Goal: Information Seeking & Learning: Check status

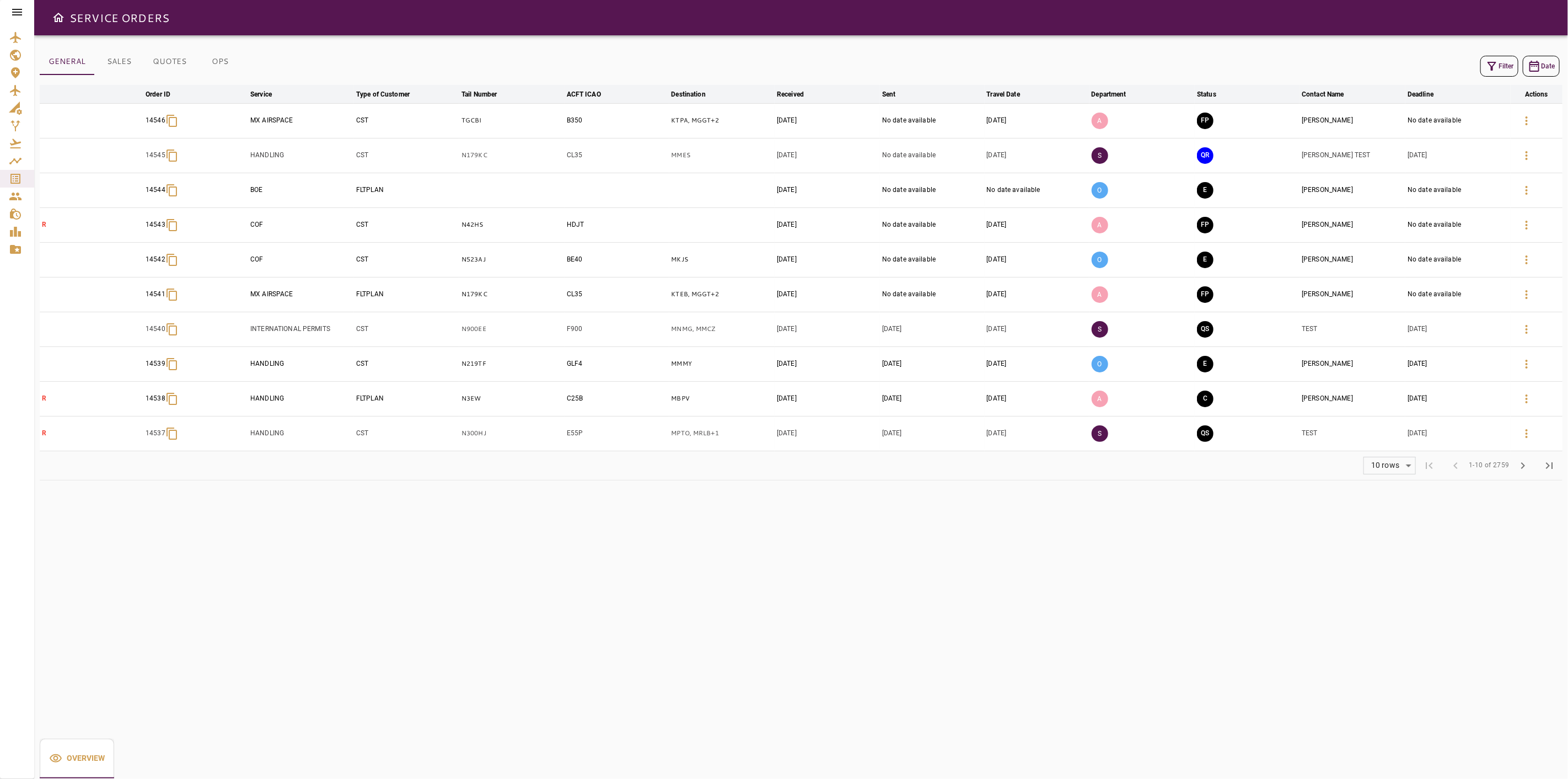
click at [451, 493] on div "GENERAL SALES QUOTES OPS Filter Date arrow_downward Order ID arrow_downward Ser…" at bounding box center [801, 407] width 1534 height 743
click at [1523, 466] on span "chevron_right" at bounding box center [1523, 465] width 14 height 14
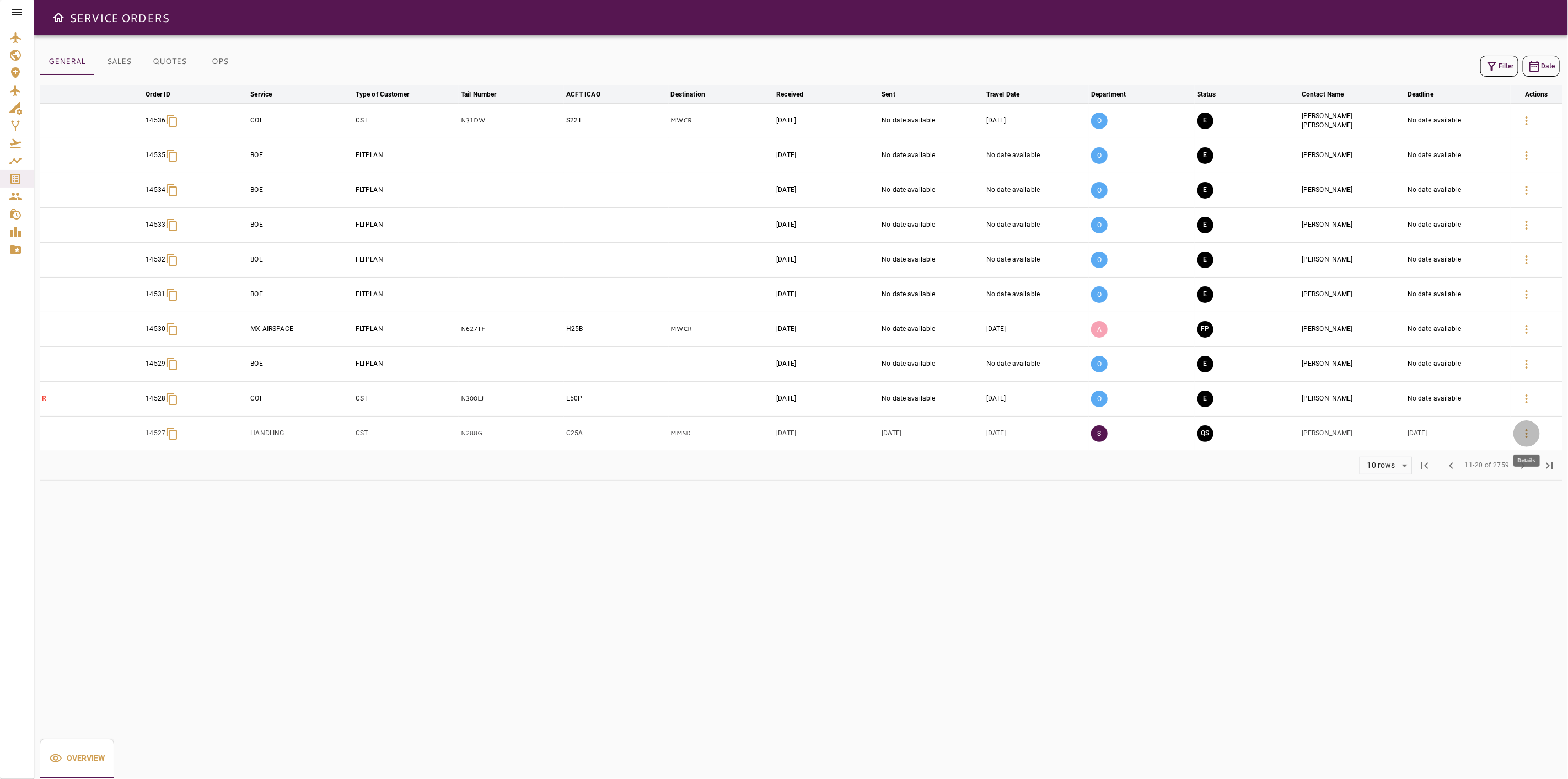
click at [1523, 436] on icon "button" at bounding box center [1526, 433] width 14 height 14
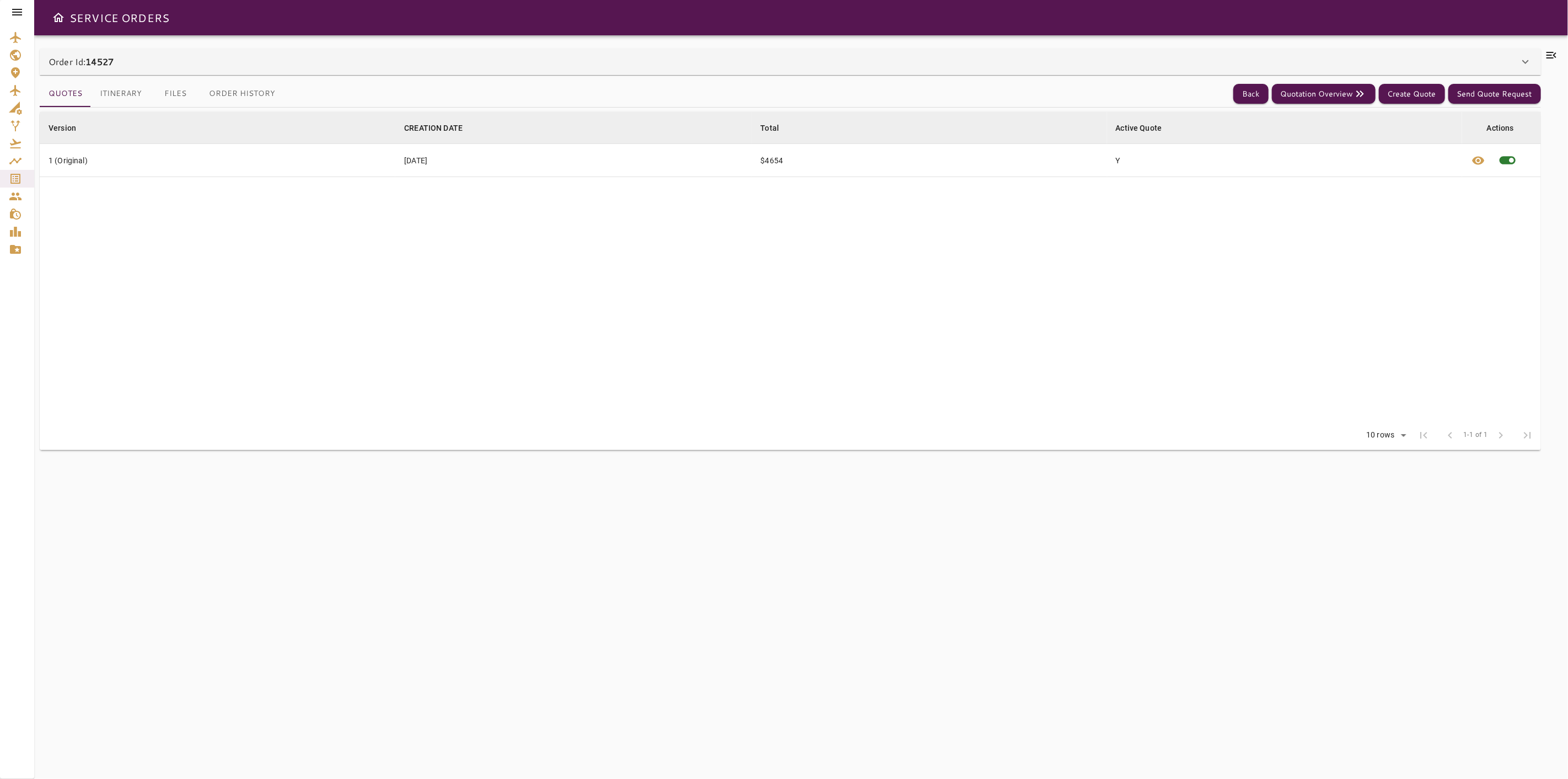
click at [1547, 56] on icon at bounding box center [1552, 55] width 14 height 14
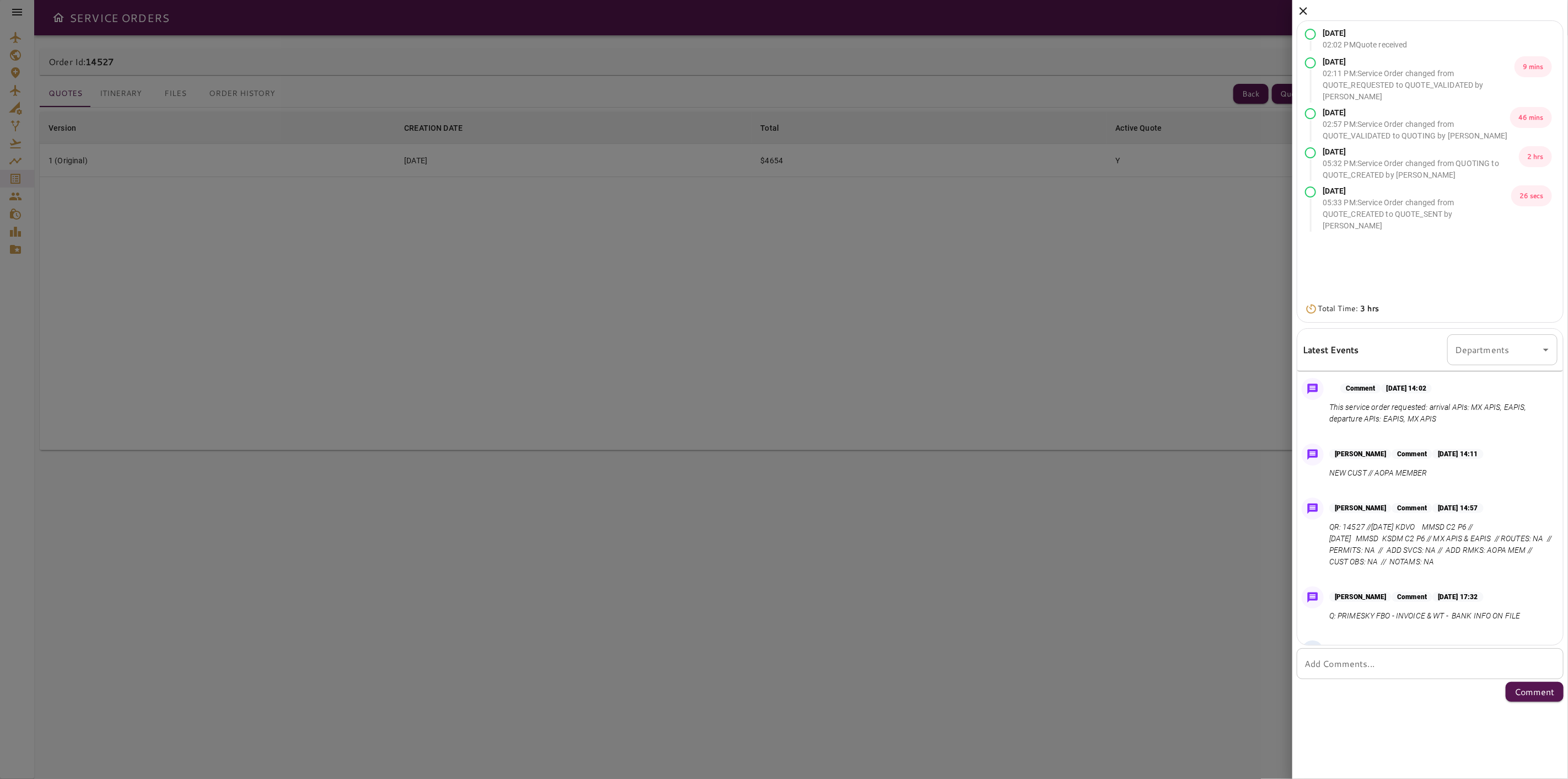
click at [1300, 14] on icon at bounding box center [1303, 11] width 8 height 8
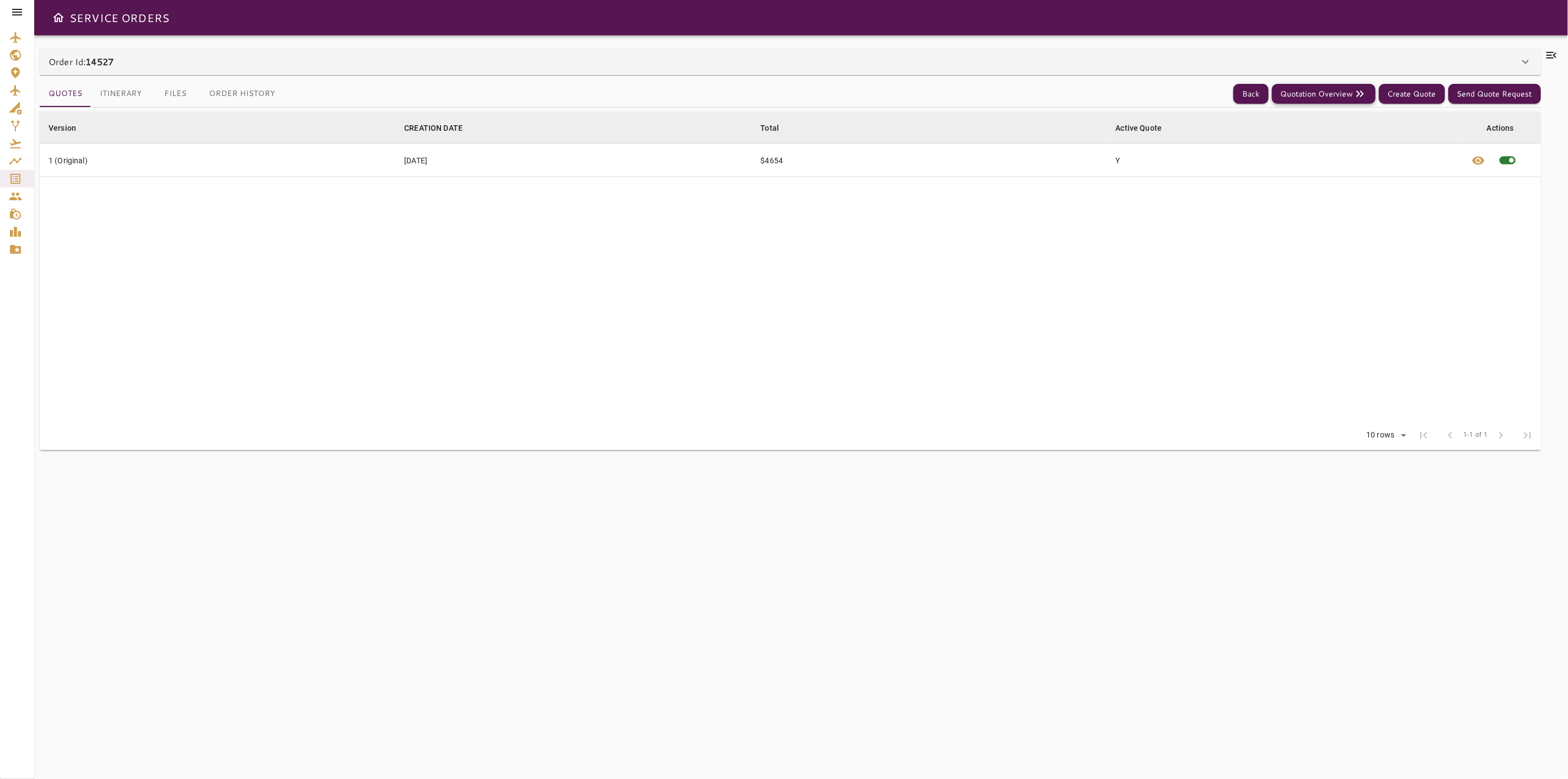
drag, startPoint x: 1311, startPoint y: 92, endPoint x: 1319, endPoint y: 94, distance: 8.2
click at [1318, 94] on button "Quotation Overview" at bounding box center [1324, 94] width 104 height 21
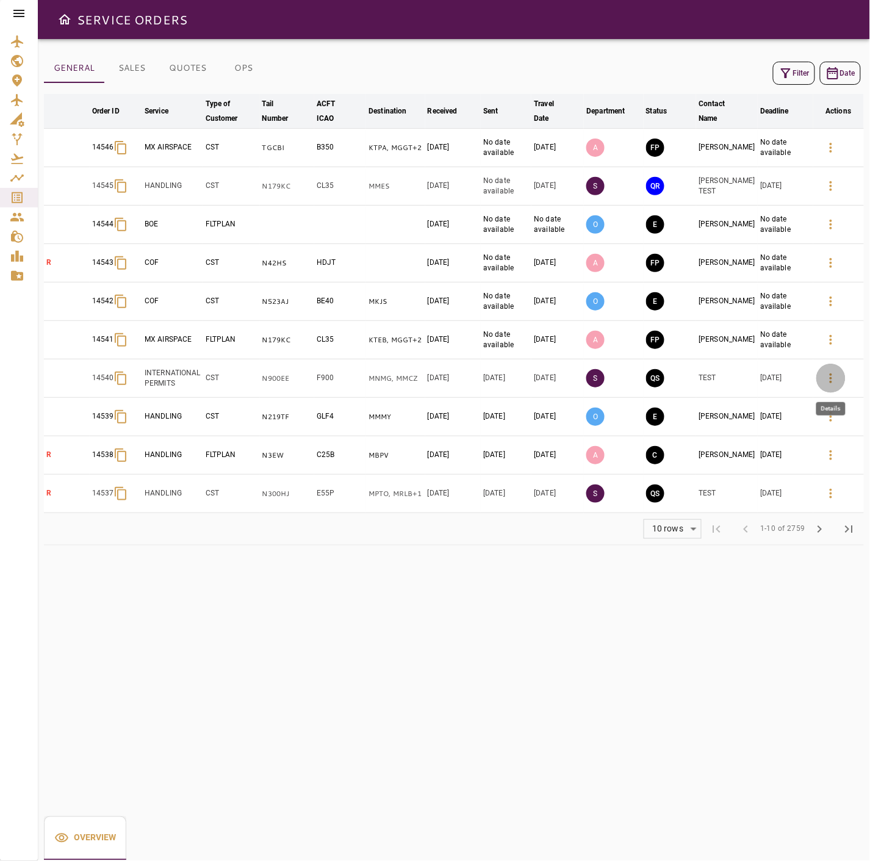
click at [824, 381] on icon "button" at bounding box center [831, 378] width 15 height 15
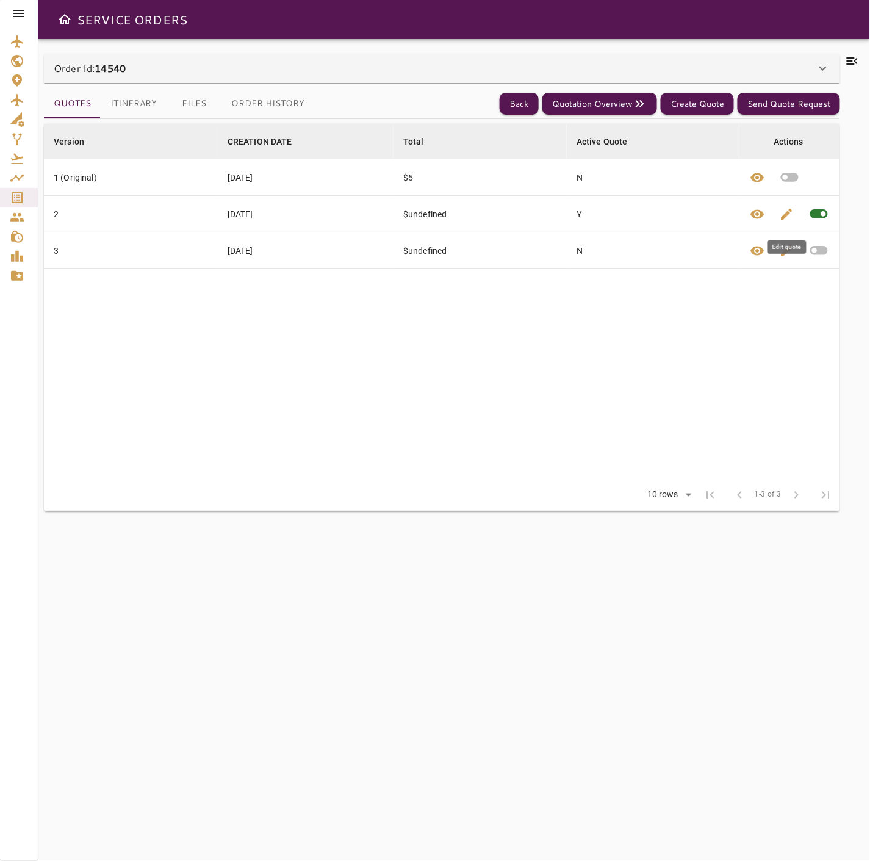
click at [790, 217] on span "edit" at bounding box center [786, 214] width 15 height 15
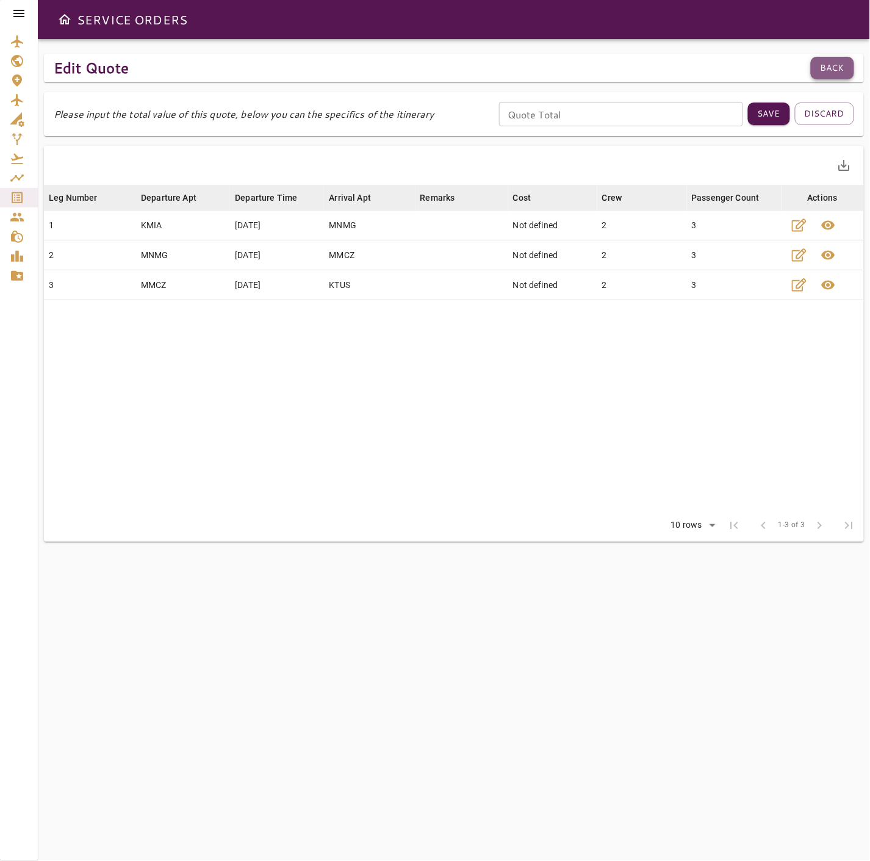
click at [826, 69] on button "Back" at bounding box center [832, 68] width 43 height 23
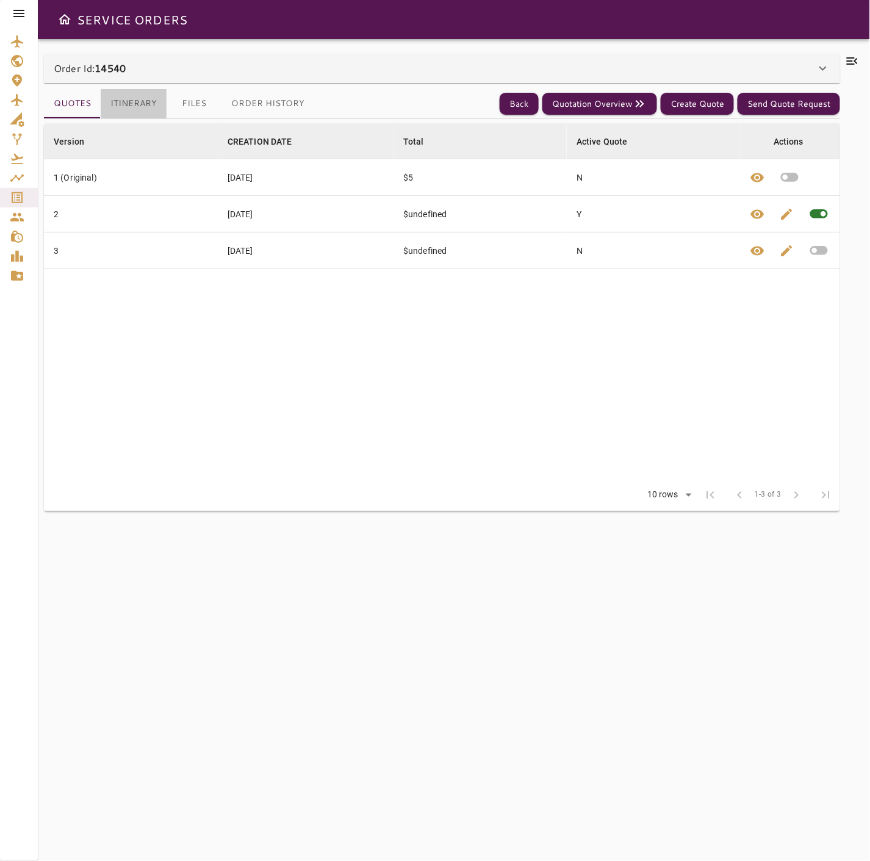
click at [135, 106] on button "Itinerary" at bounding box center [134, 103] width 66 height 29
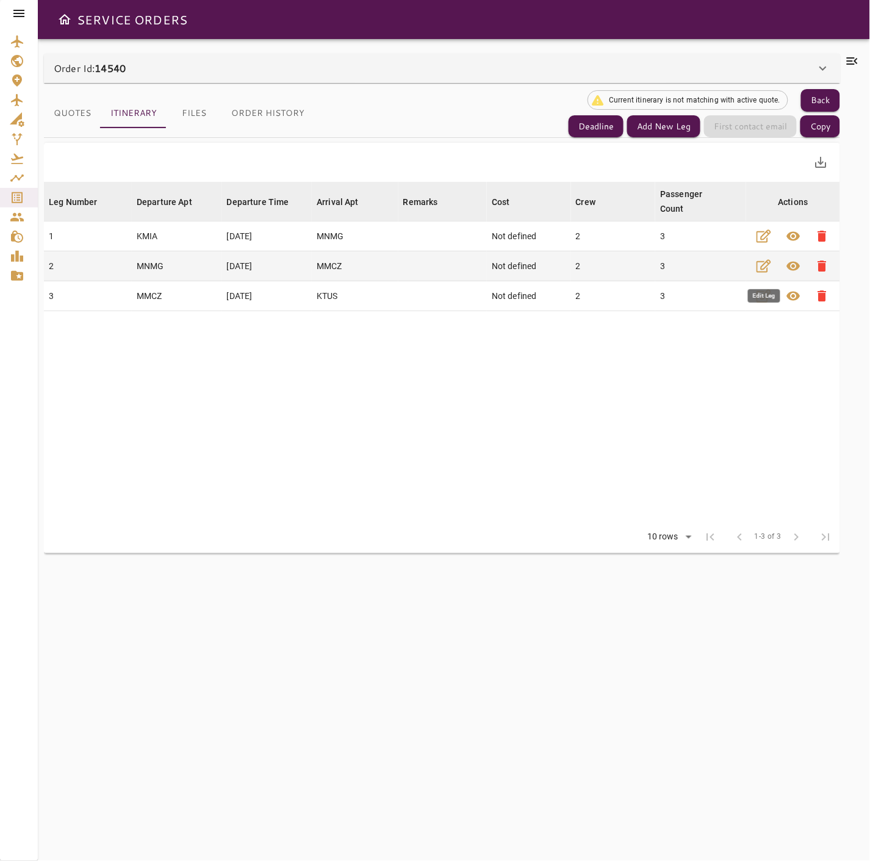
click at [766, 266] on icon "button" at bounding box center [764, 266] width 15 height 15
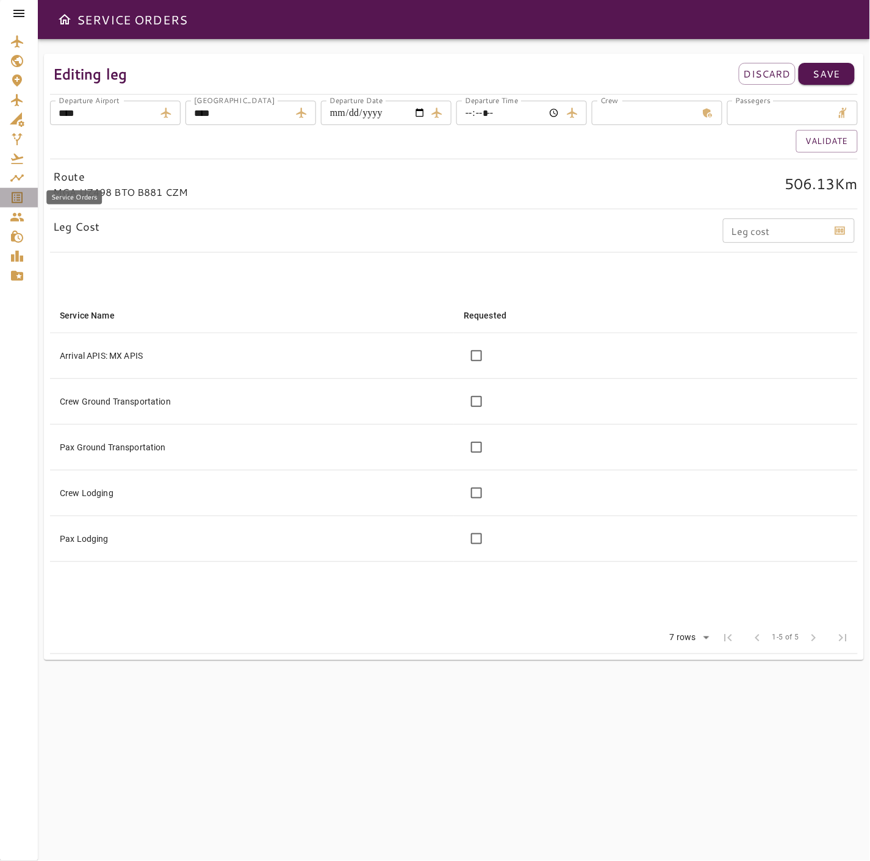
click at [20, 190] on icon "Service Orders" at bounding box center [17, 197] width 15 height 15
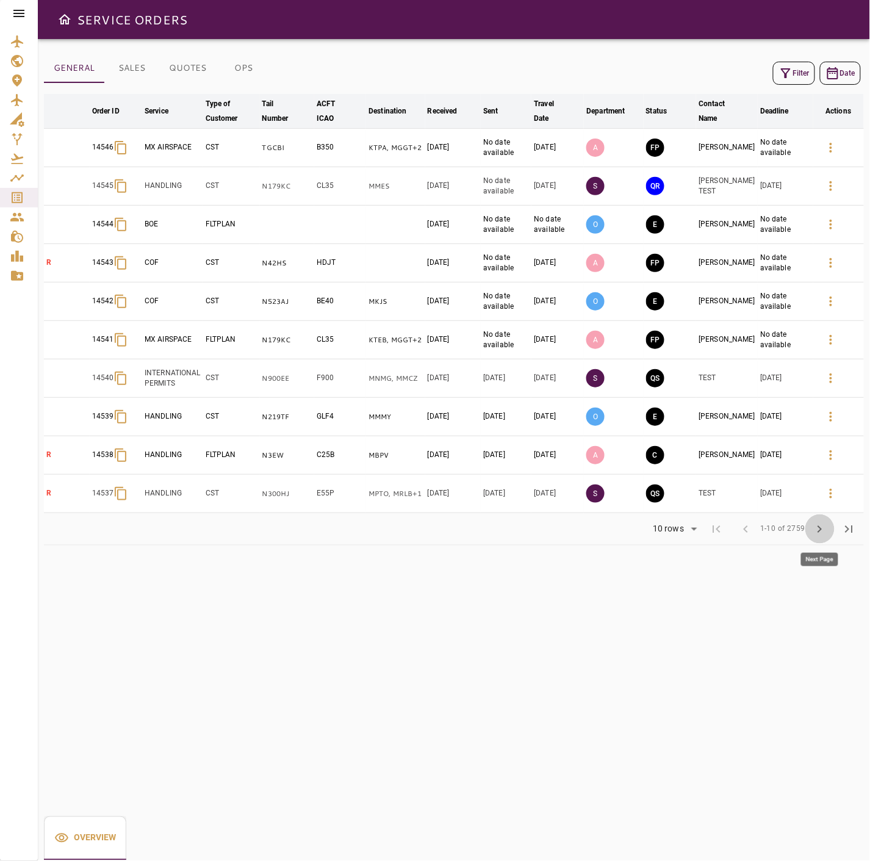
click at [824, 516] on button "chevron_right" at bounding box center [819, 528] width 29 height 29
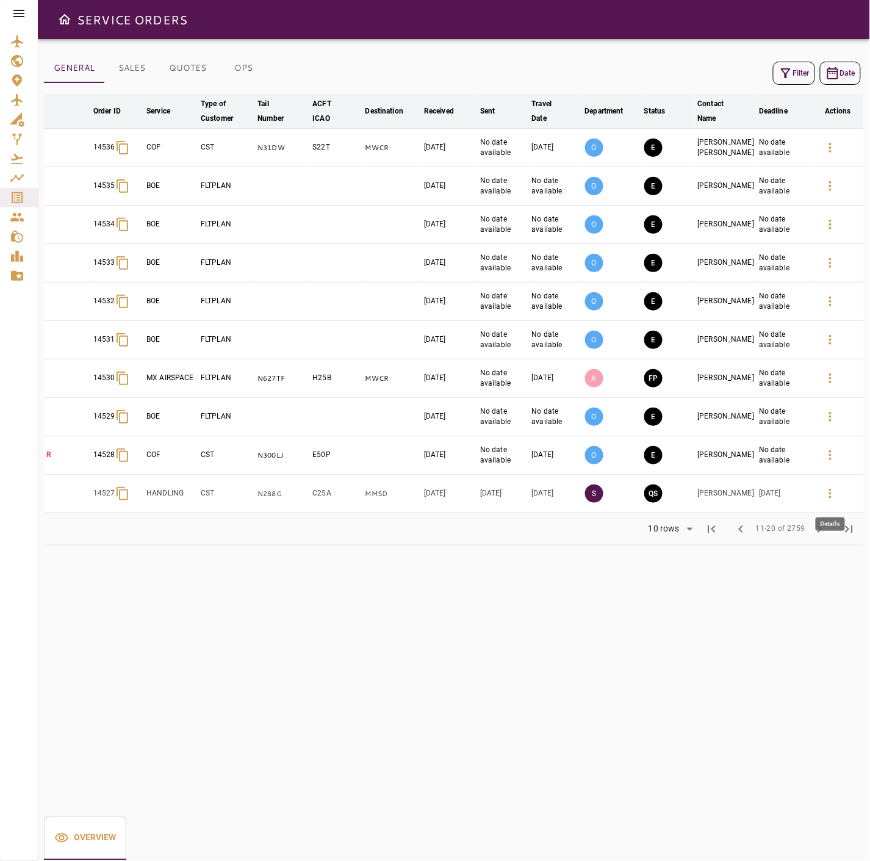
click at [826, 493] on icon "button" at bounding box center [830, 493] width 15 height 15
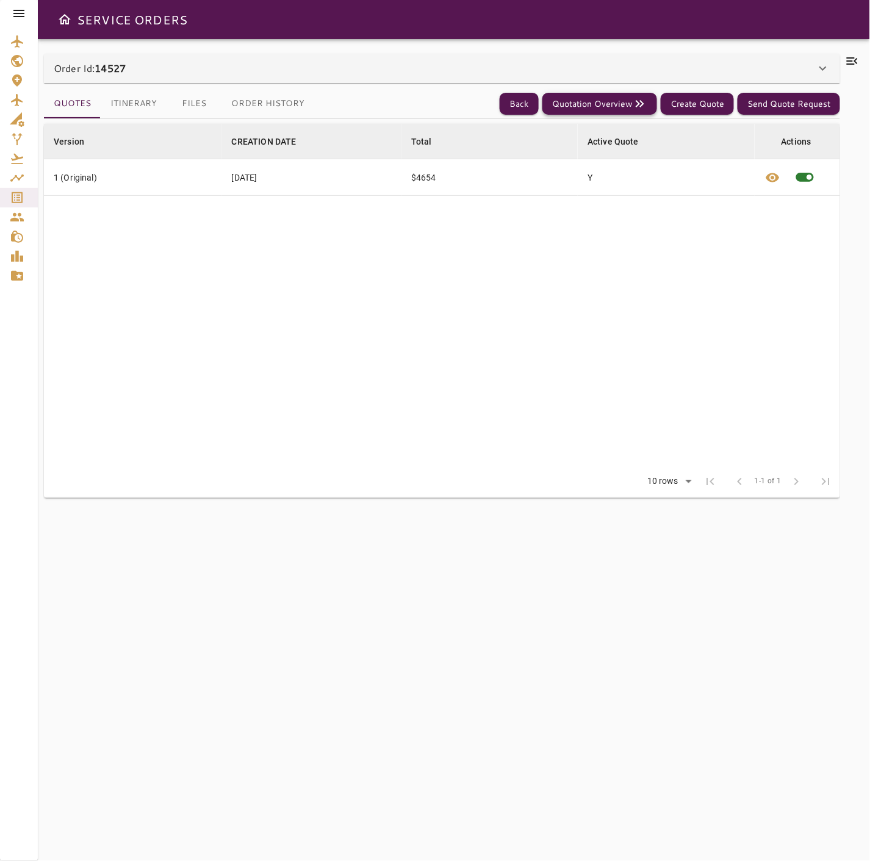
click at [583, 98] on button "Quotation Overview" at bounding box center [599, 104] width 115 height 23
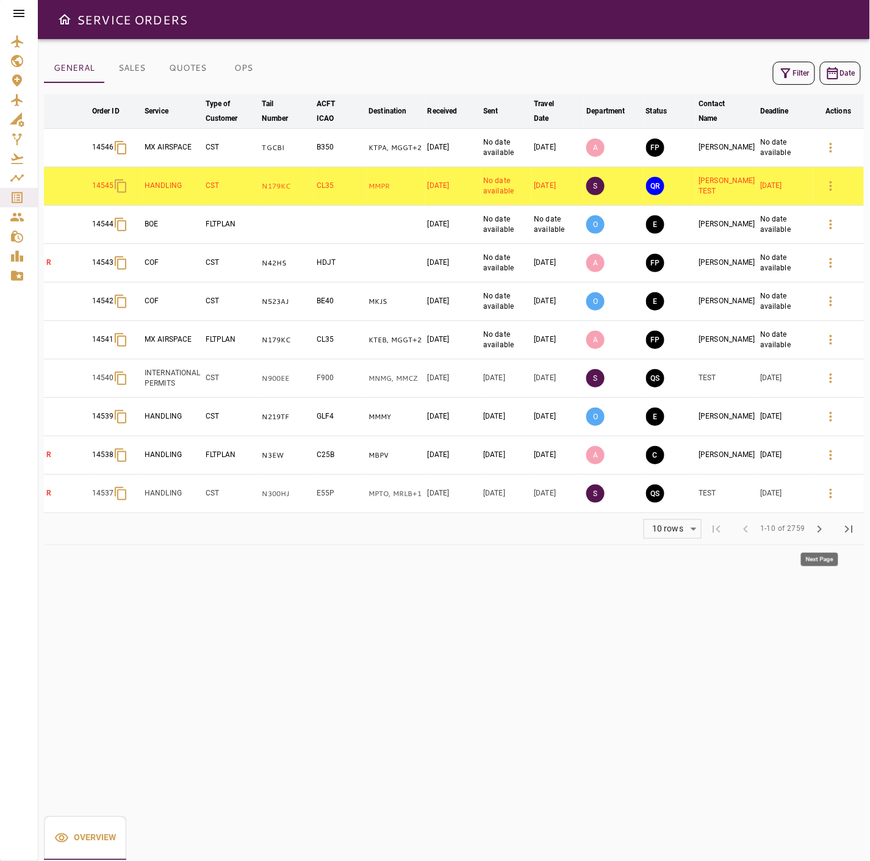
click at [821, 533] on span "chevron_right" at bounding box center [820, 529] width 15 height 15
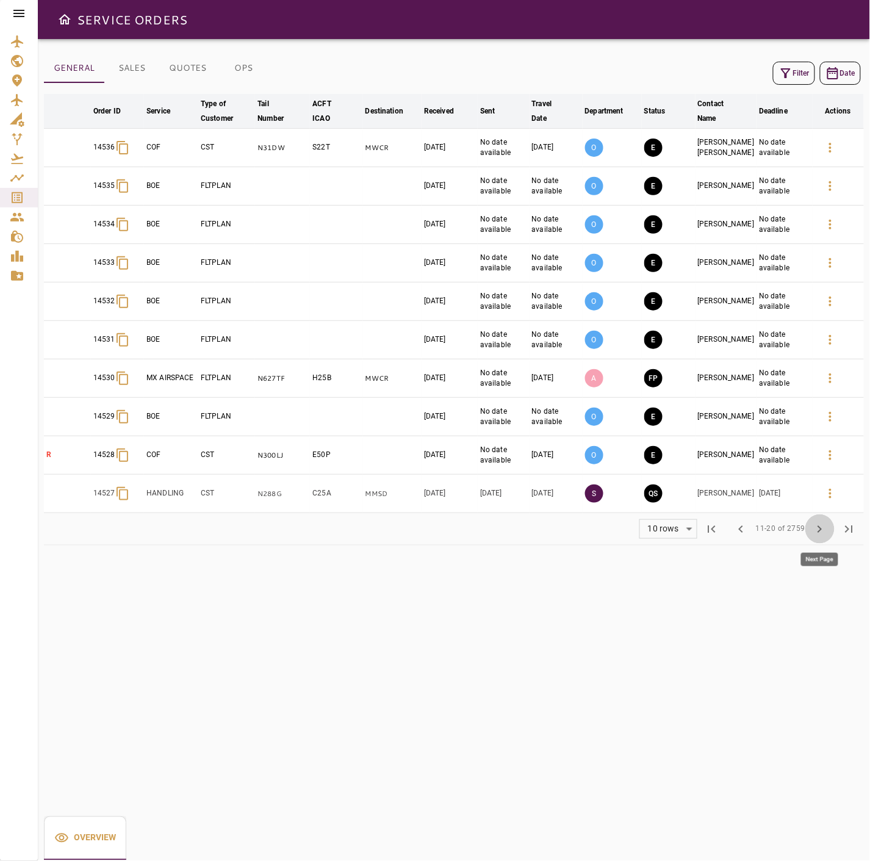
click at [822, 533] on span "chevron_right" at bounding box center [820, 529] width 15 height 15
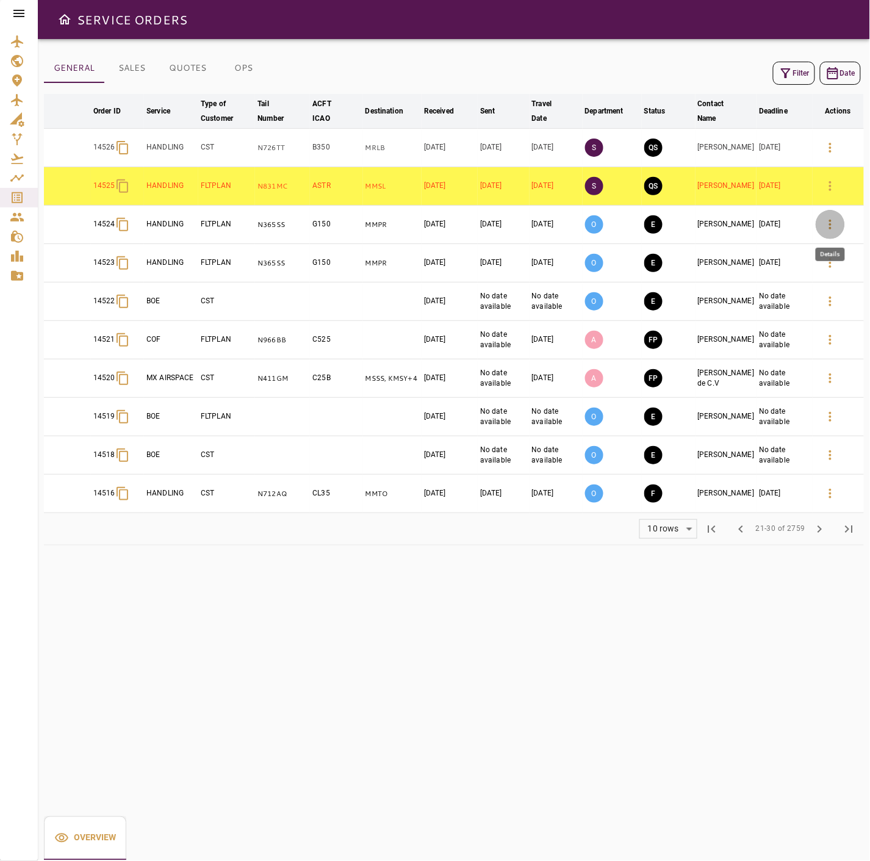
click at [831, 221] on icon "button" at bounding box center [830, 225] width 2 height 10
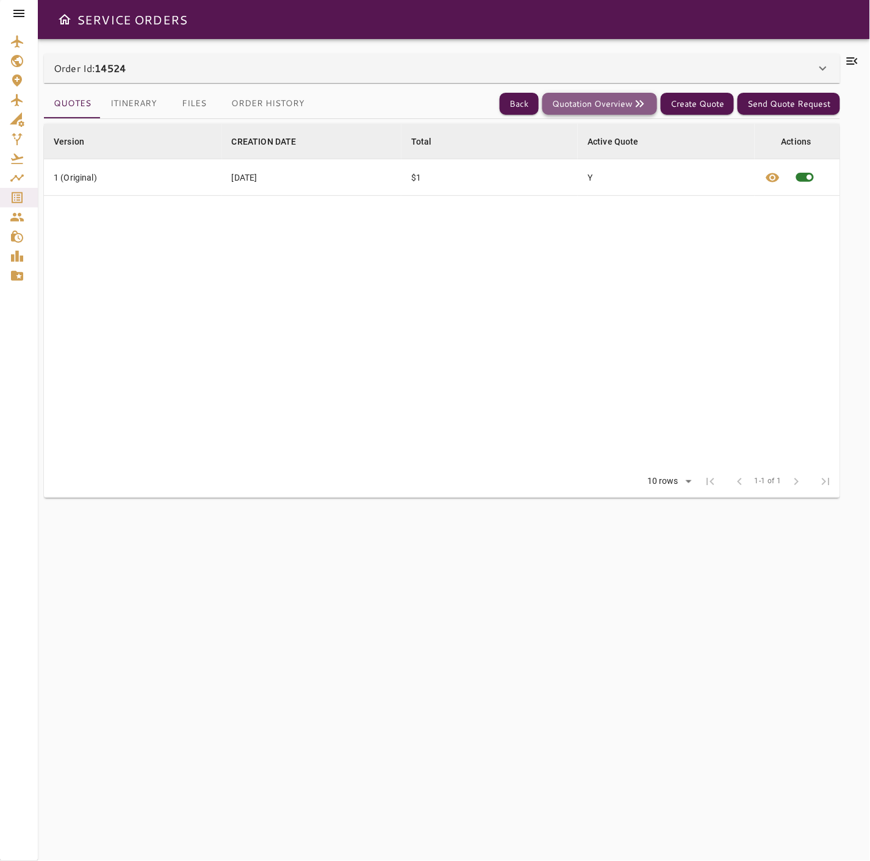
click at [606, 100] on button "Quotation Overview" at bounding box center [599, 104] width 115 height 23
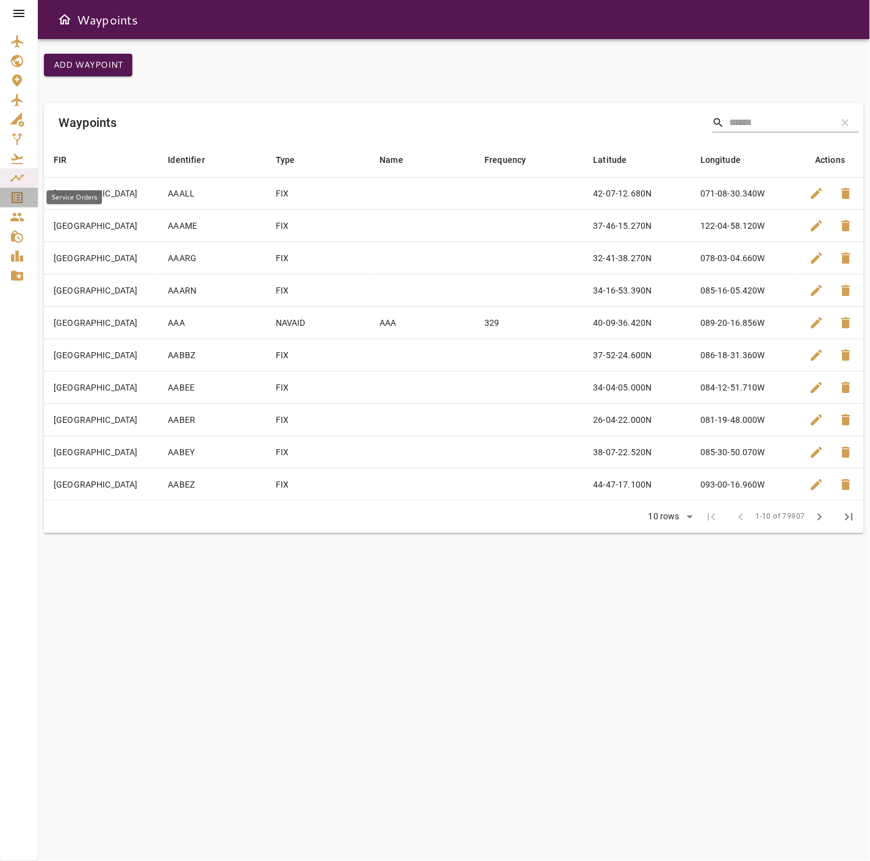
click at [7, 201] on link "Service Orders" at bounding box center [19, 198] width 38 height 20
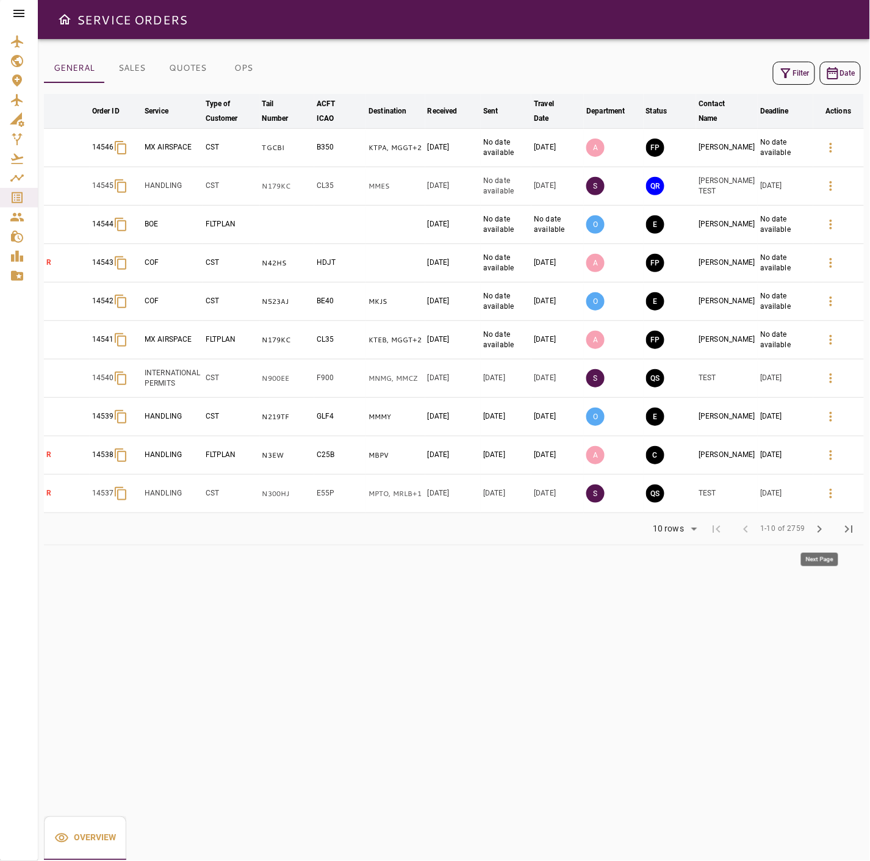
click at [821, 533] on span "chevron_right" at bounding box center [820, 529] width 15 height 15
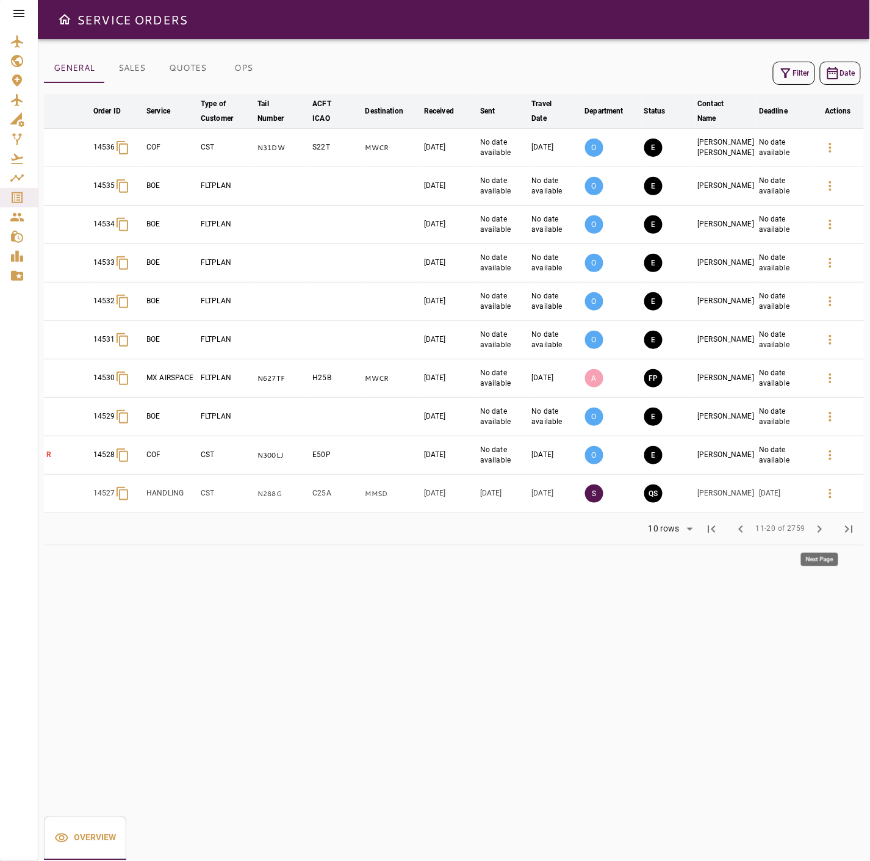
click at [818, 533] on span "chevron_right" at bounding box center [820, 529] width 15 height 15
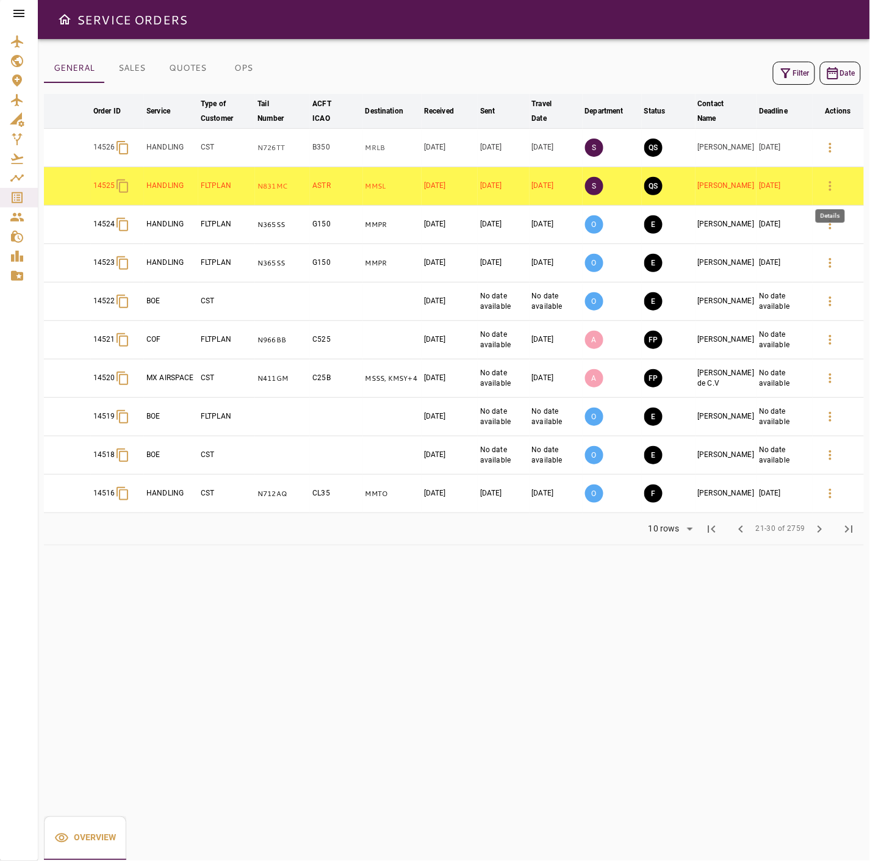
click at [836, 179] on icon "button" at bounding box center [830, 186] width 15 height 15
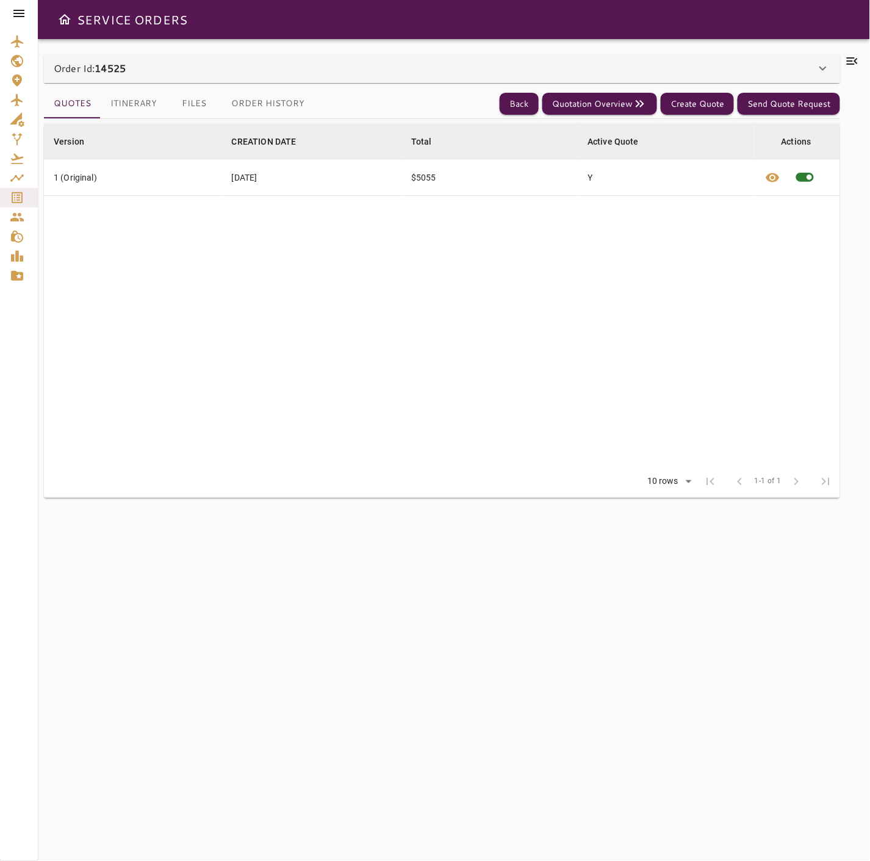
click at [830, 70] on icon at bounding box center [823, 68] width 15 height 15
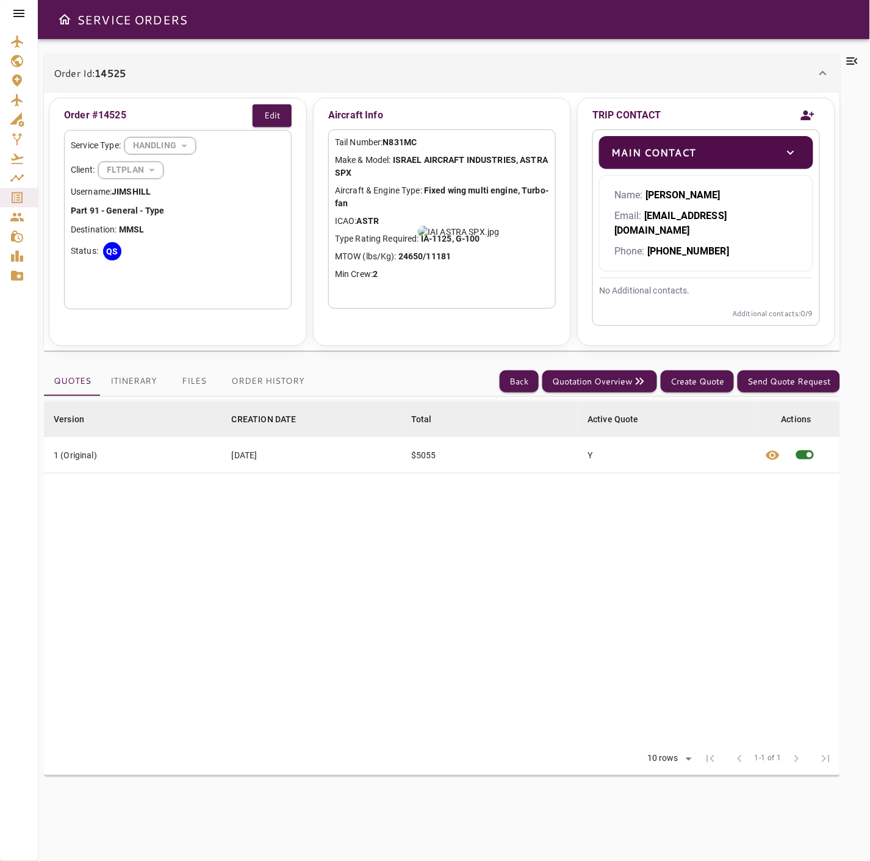
click at [852, 62] on icon at bounding box center [852, 61] width 15 height 15
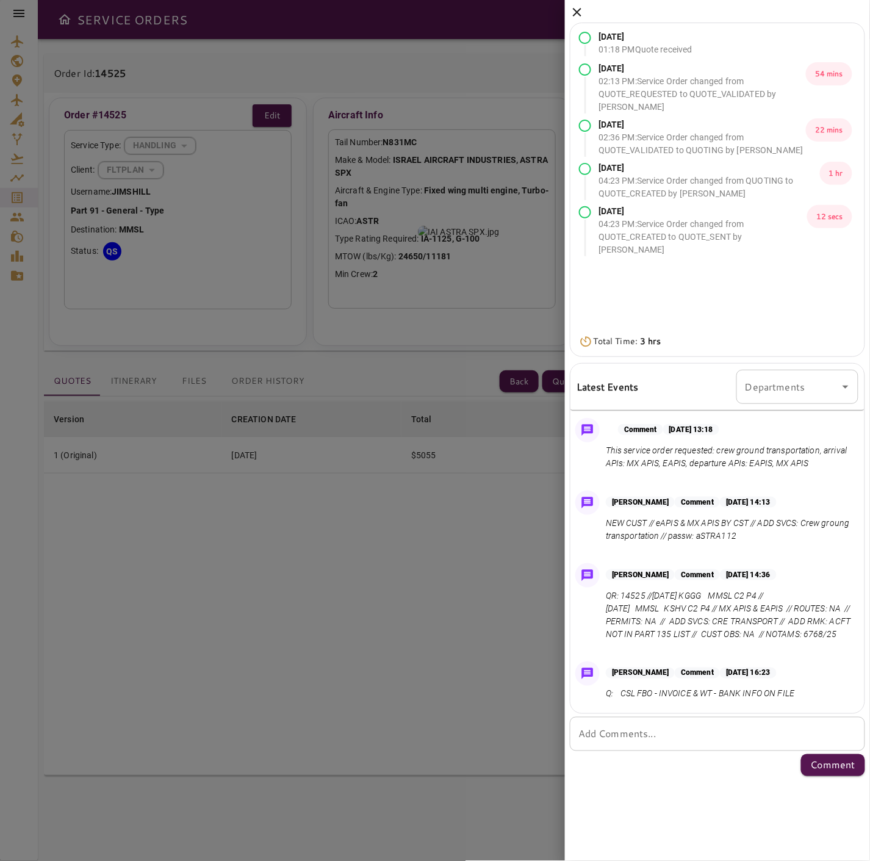
click at [576, 13] on icon at bounding box center [577, 12] width 9 height 9
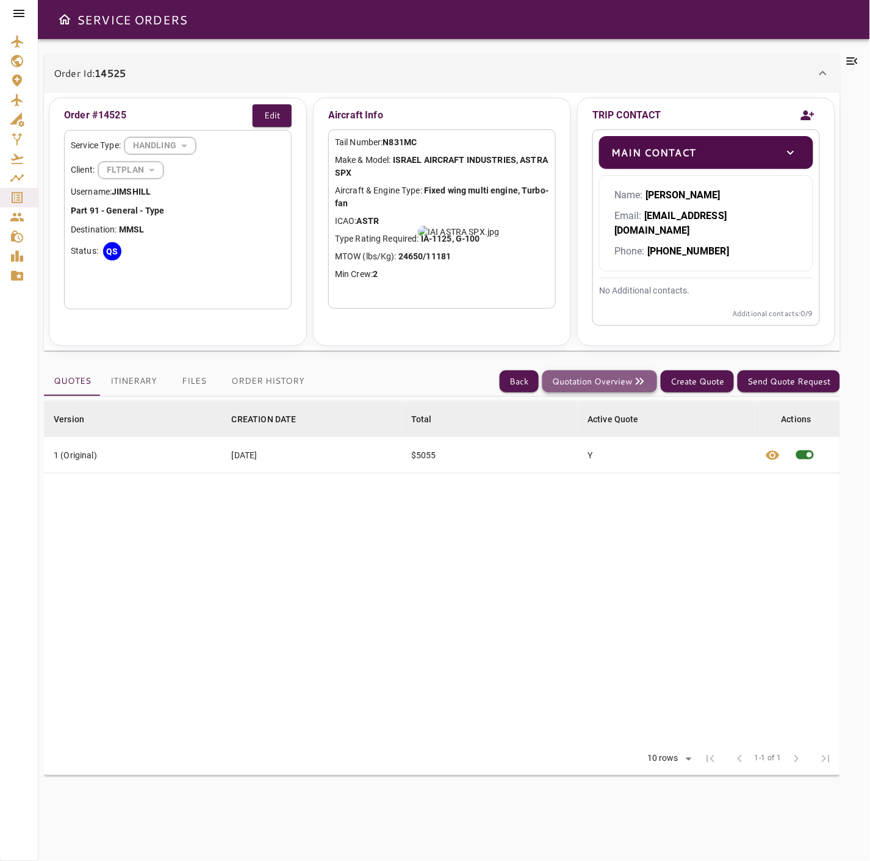
click at [604, 370] on button "Quotation Overview" at bounding box center [599, 381] width 115 height 23
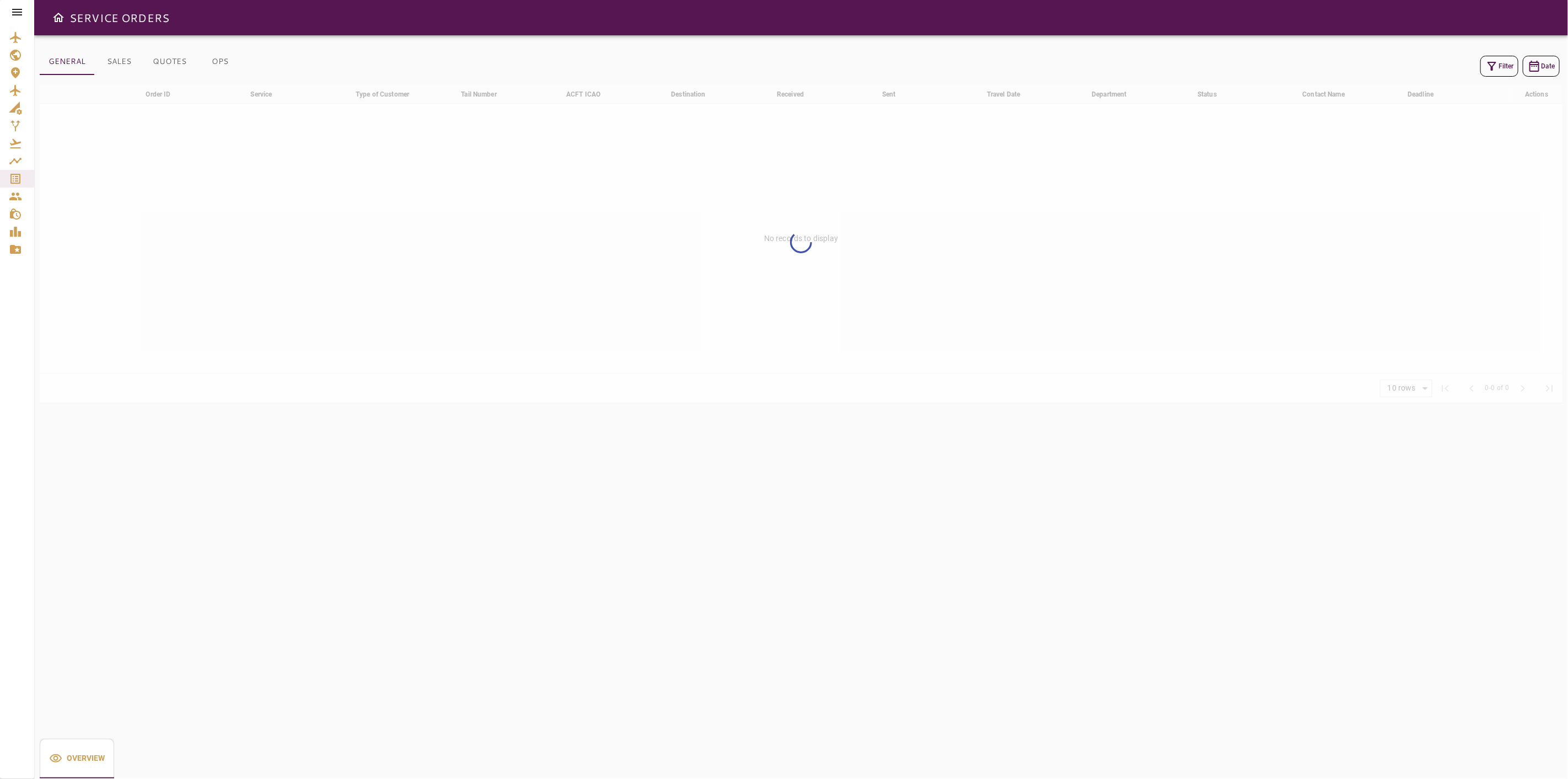
click at [1496, 70] on icon "button" at bounding box center [1492, 66] width 14 height 14
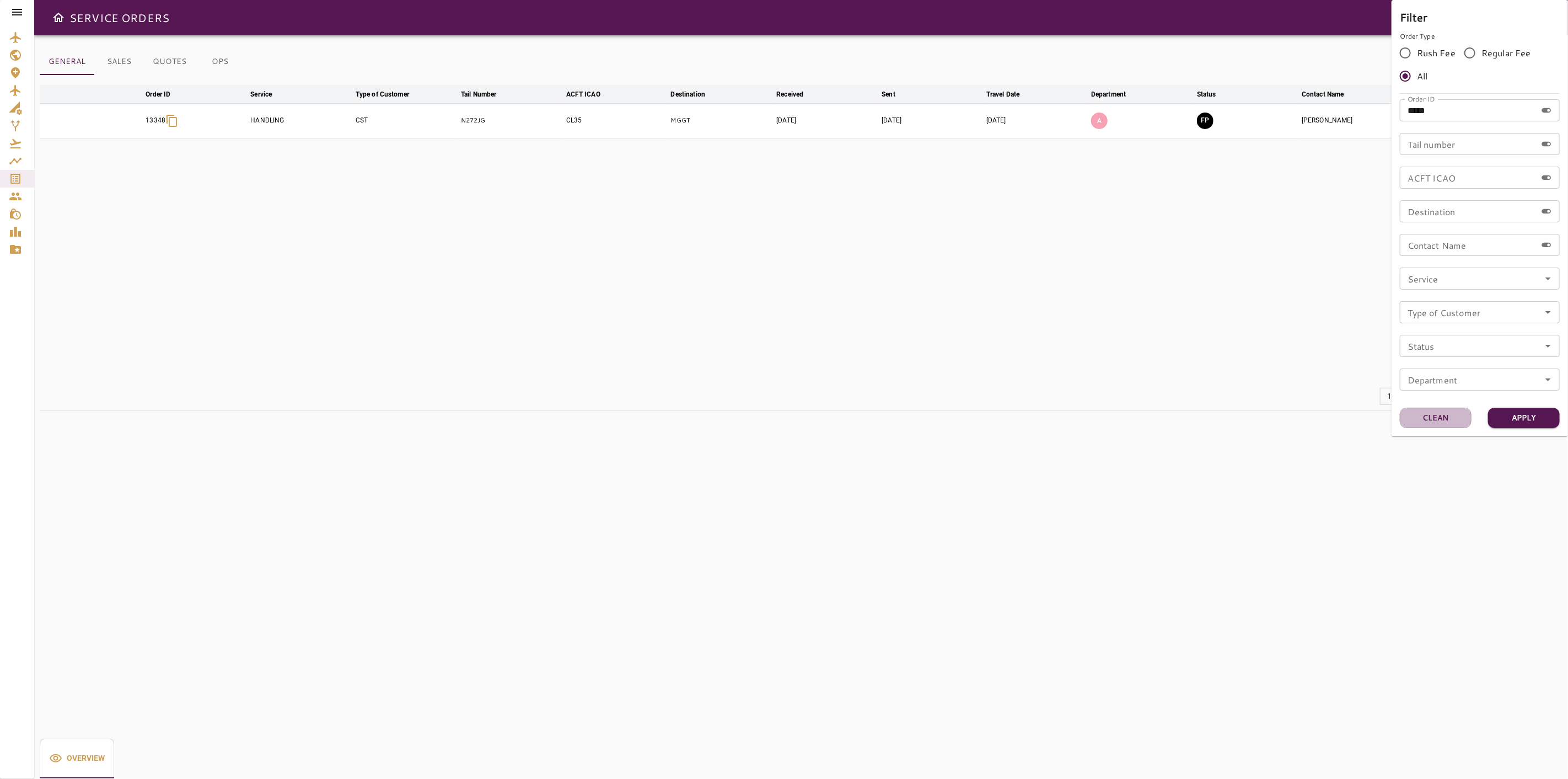
drag, startPoint x: 1438, startPoint y: 415, endPoint x: 1443, endPoint y: 314, distance: 101.1
click at [1436, 412] on button "Clean" at bounding box center [1435, 418] width 71 height 21
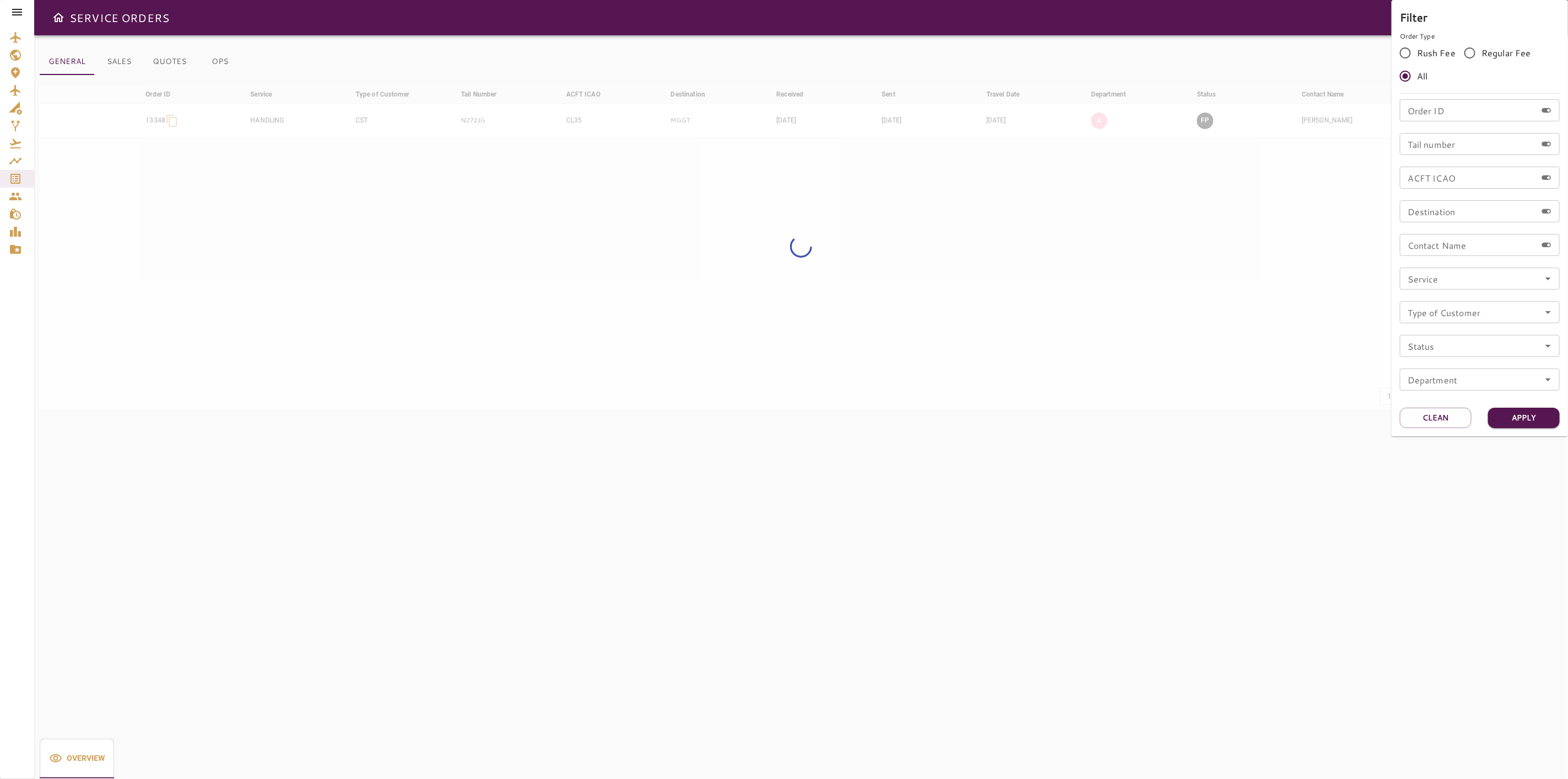
click at [1442, 148] on input "Tail number" at bounding box center [1468, 144] width 136 height 22
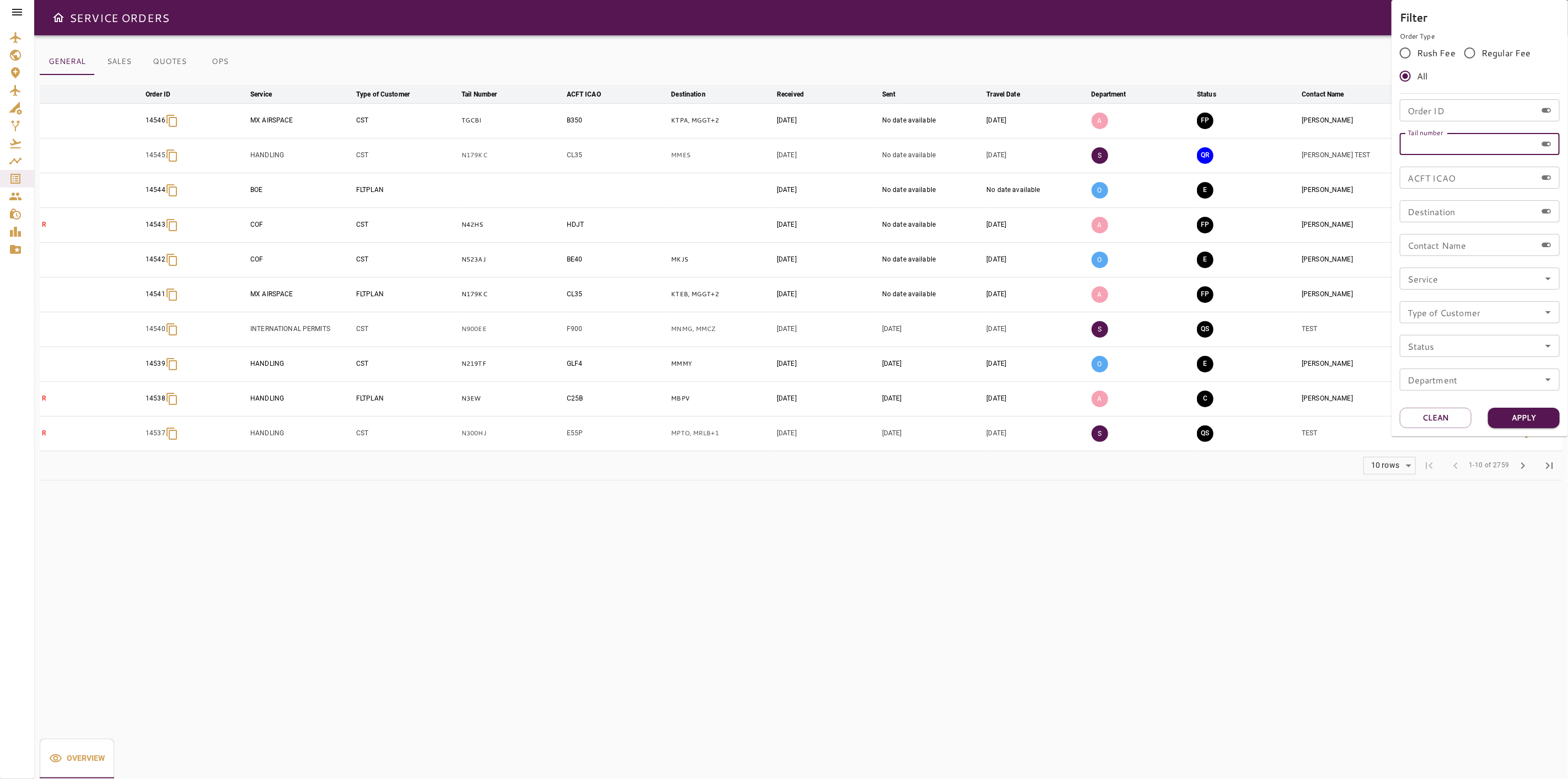
paste input "******"
type input "******"
click at [1534, 422] on button "Apply" at bounding box center [1524, 418] width 71 height 21
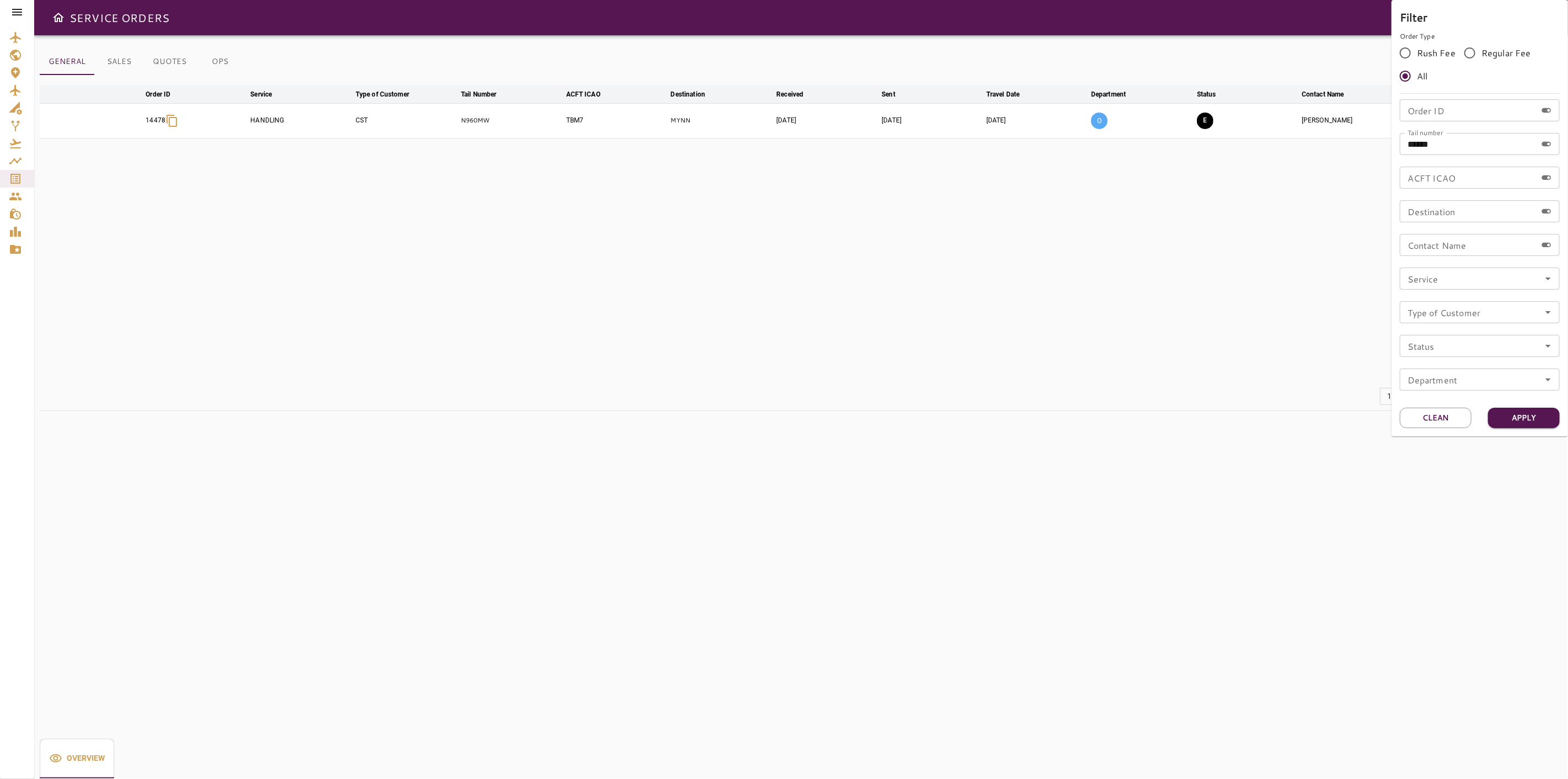
click at [1257, 35] on div at bounding box center [784, 390] width 1568 height 779
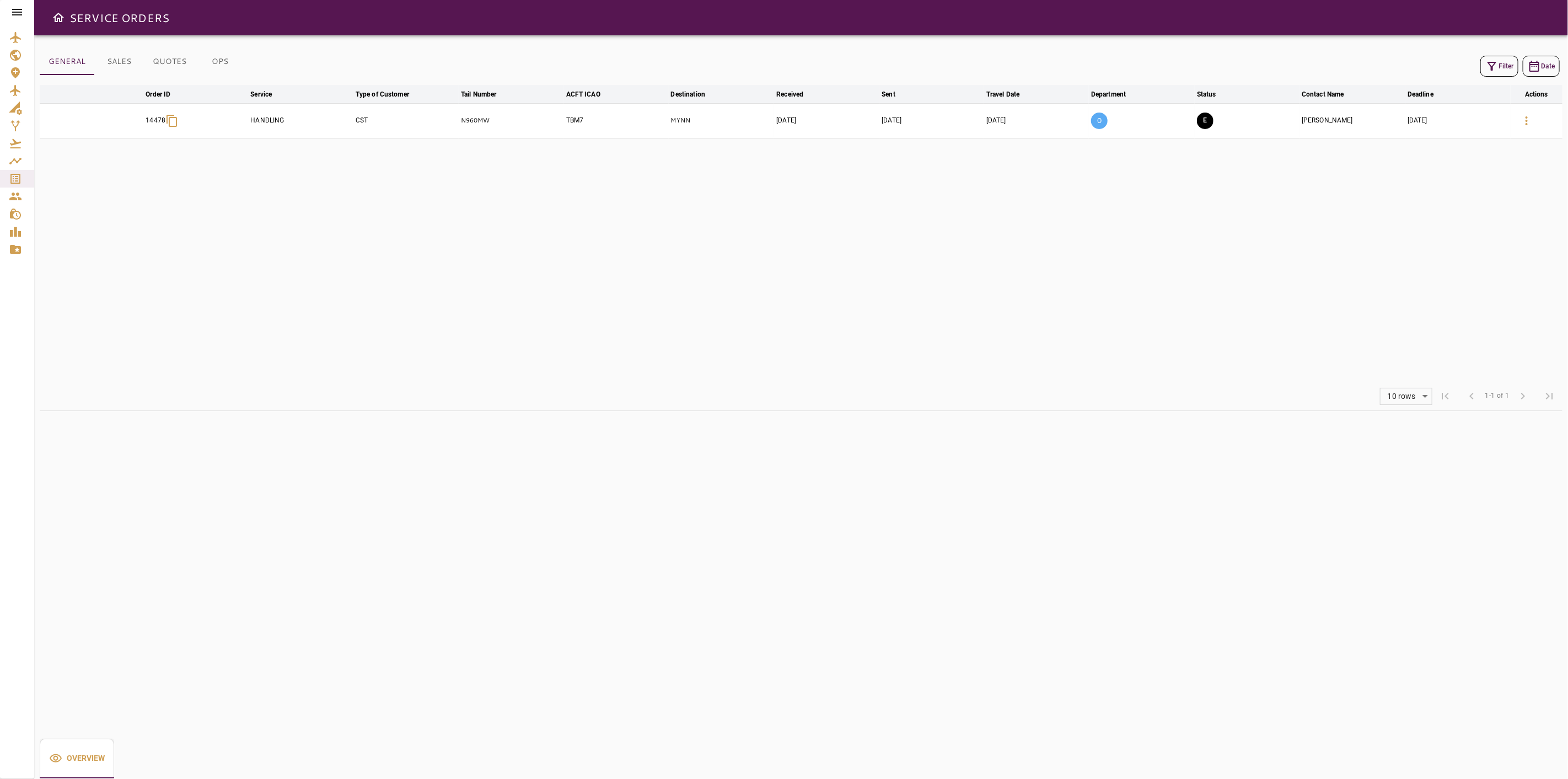
click at [1026, 169] on table "arrow_downward Order ID arrow_downward Service arrow_downward Type of Customer …" at bounding box center [801, 233] width 1523 height 296
click at [1532, 122] on icon "button" at bounding box center [1526, 120] width 14 height 14
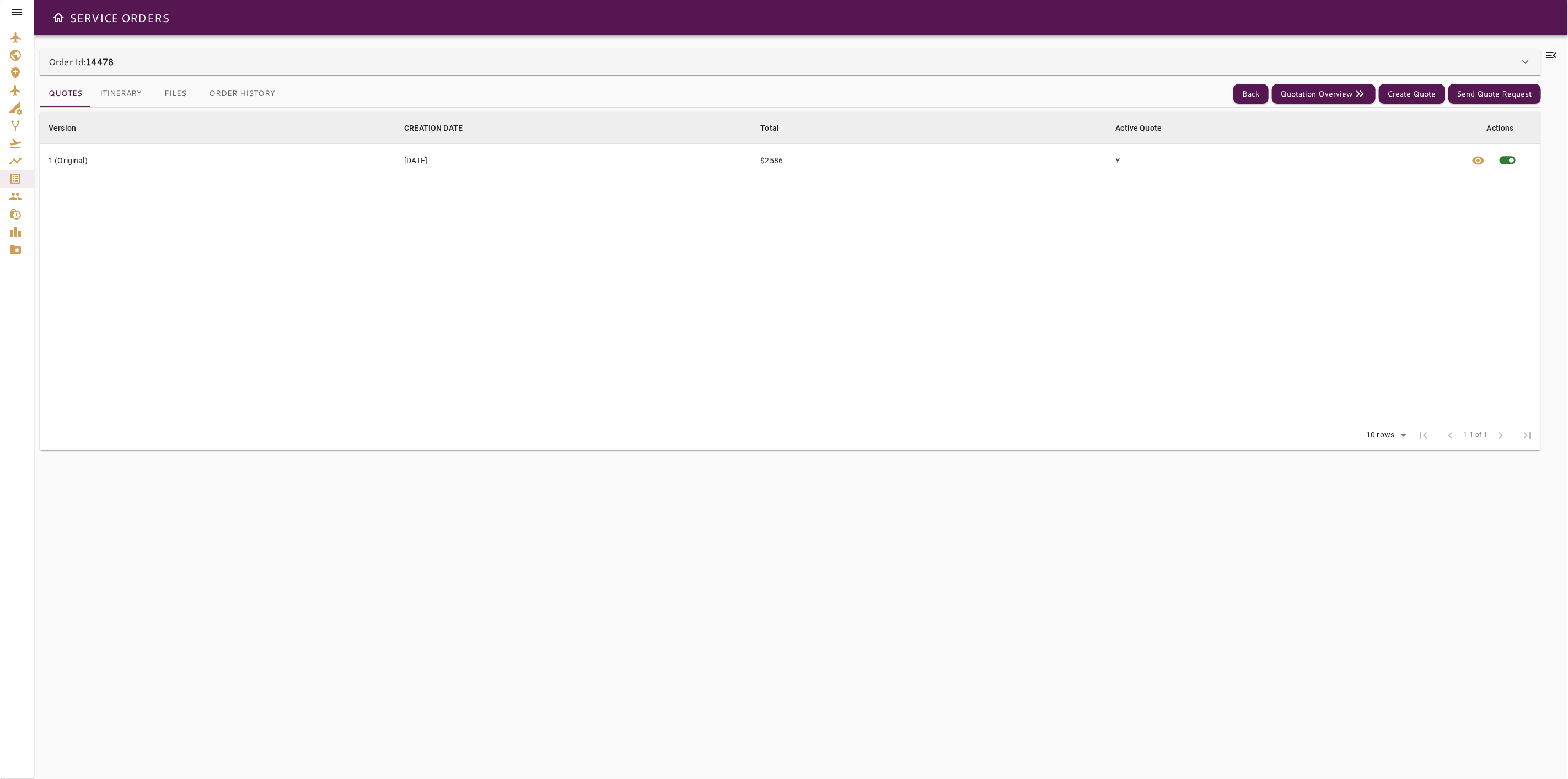
click at [1519, 57] on icon at bounding box center [1526, 61] width 14 height 14
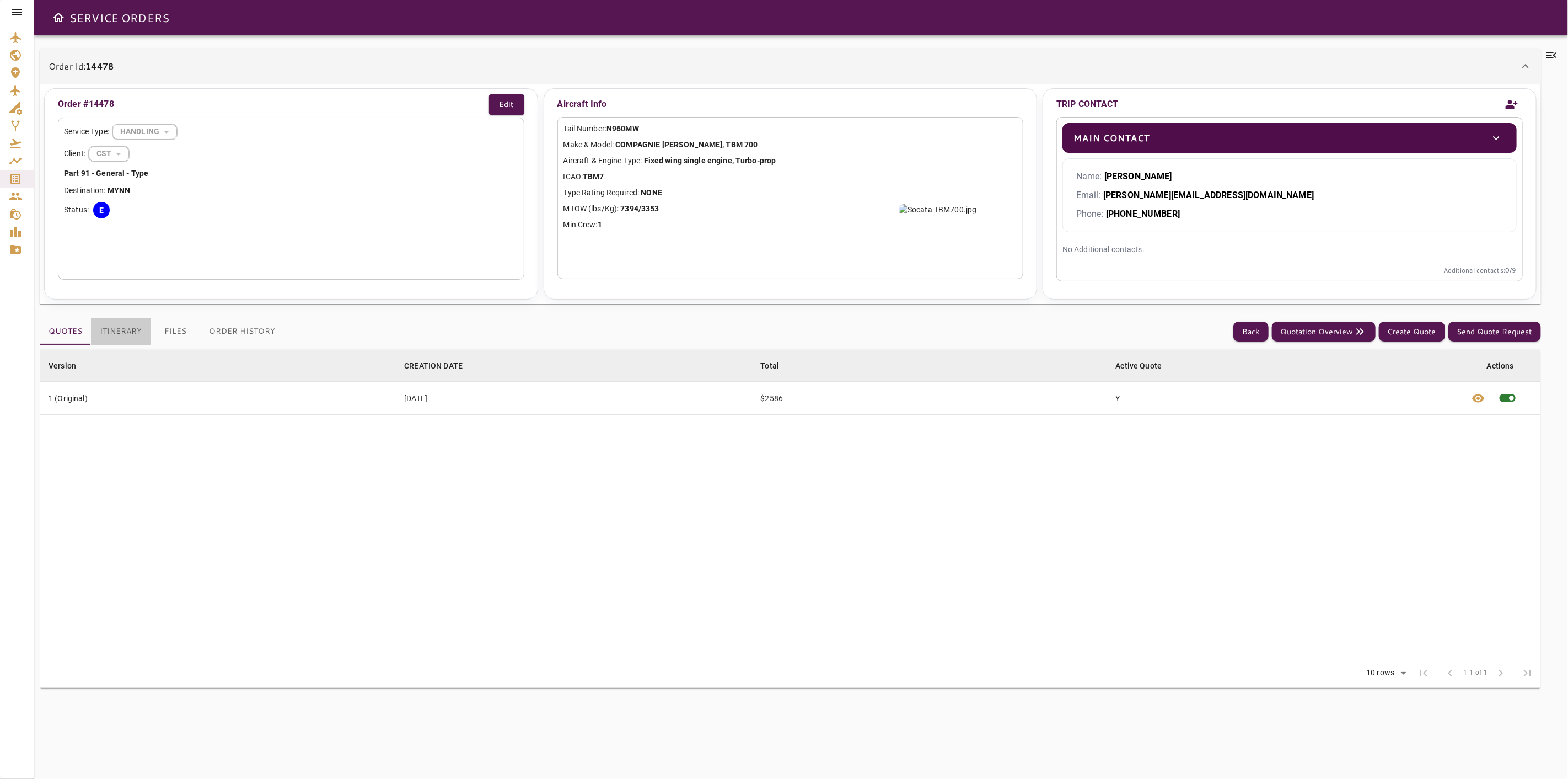
click at [122, 332] on button "Itinerary" at bounding box center [121, 331] width 60 height 26
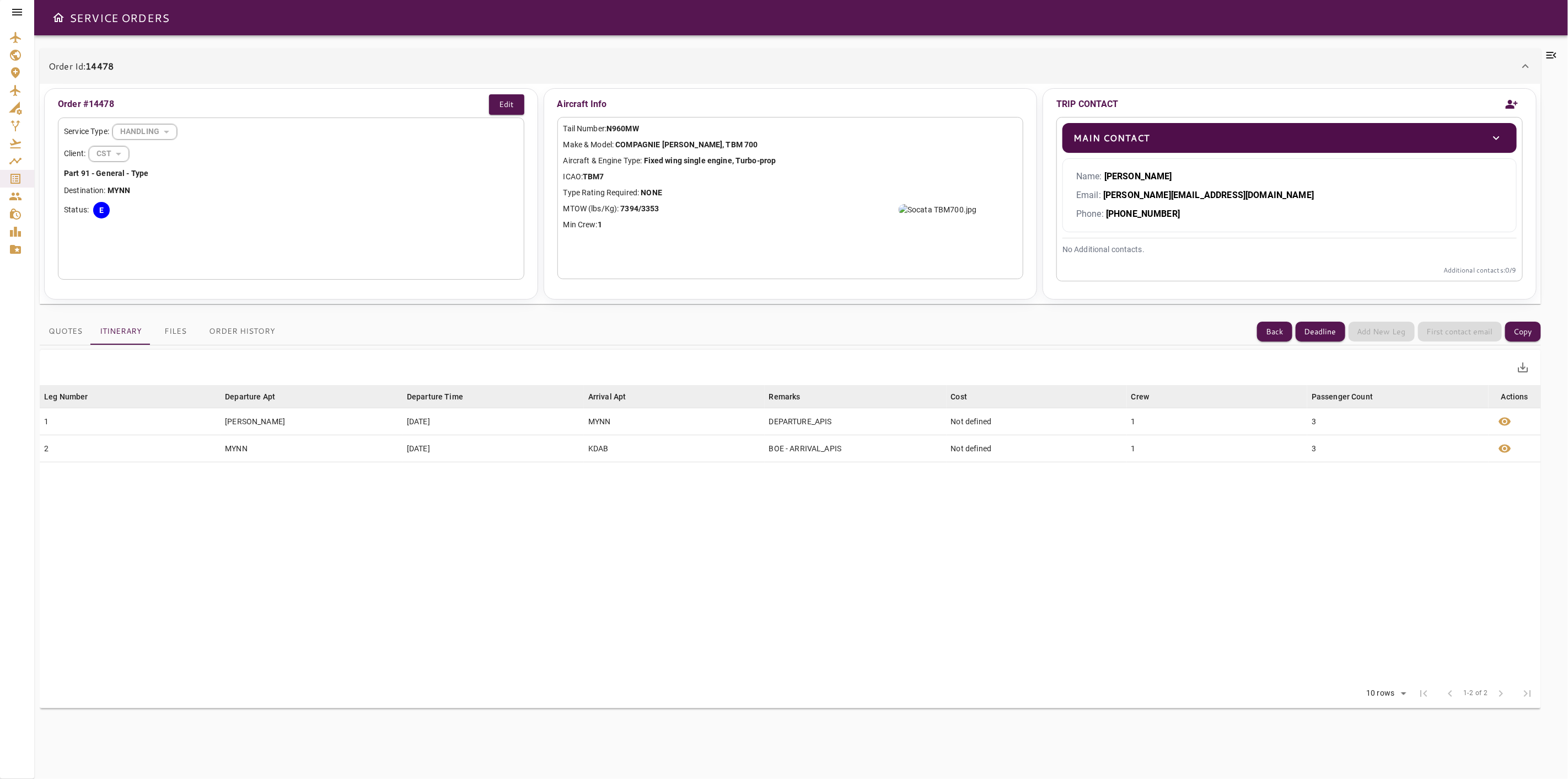
click at [1548, 52] on icon at bounding box center [1551, 54] width 10 height 6
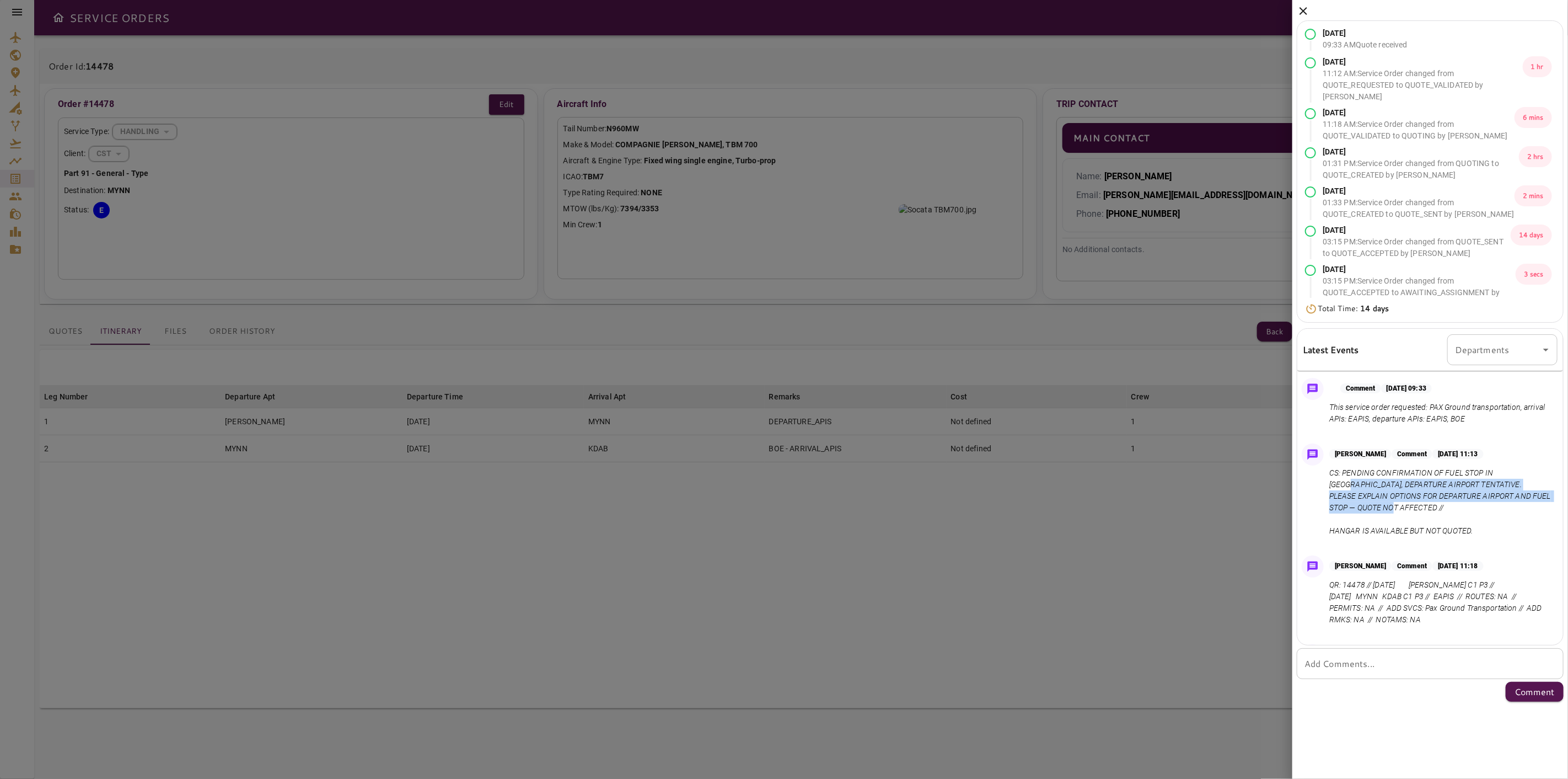
drag, startPoint x: 1329, startPoint y: 486, endPoint x: 1520, endPoint y: 506, distance: 192.0
click at [1520, 506] on p "CS: PENDING CONFIRMATION OF FUEL STOP IN [GEOGRAPHIC_DATA], DEPARTURE AIRPORT T…" at bounding box center [1441, 502] width 224 height 70
click at [1349, 595] on p "QR: 14478 // [DATE] [PERSON_NAME] C1 P3 // [DATE] MYNN KDAB C1 P3 // EAPIS // R…" at bounding box center [1441, 602] width 224 height 46
click at [1309, 14] on icon at bounding box center [1303, 11] width 14 height 14
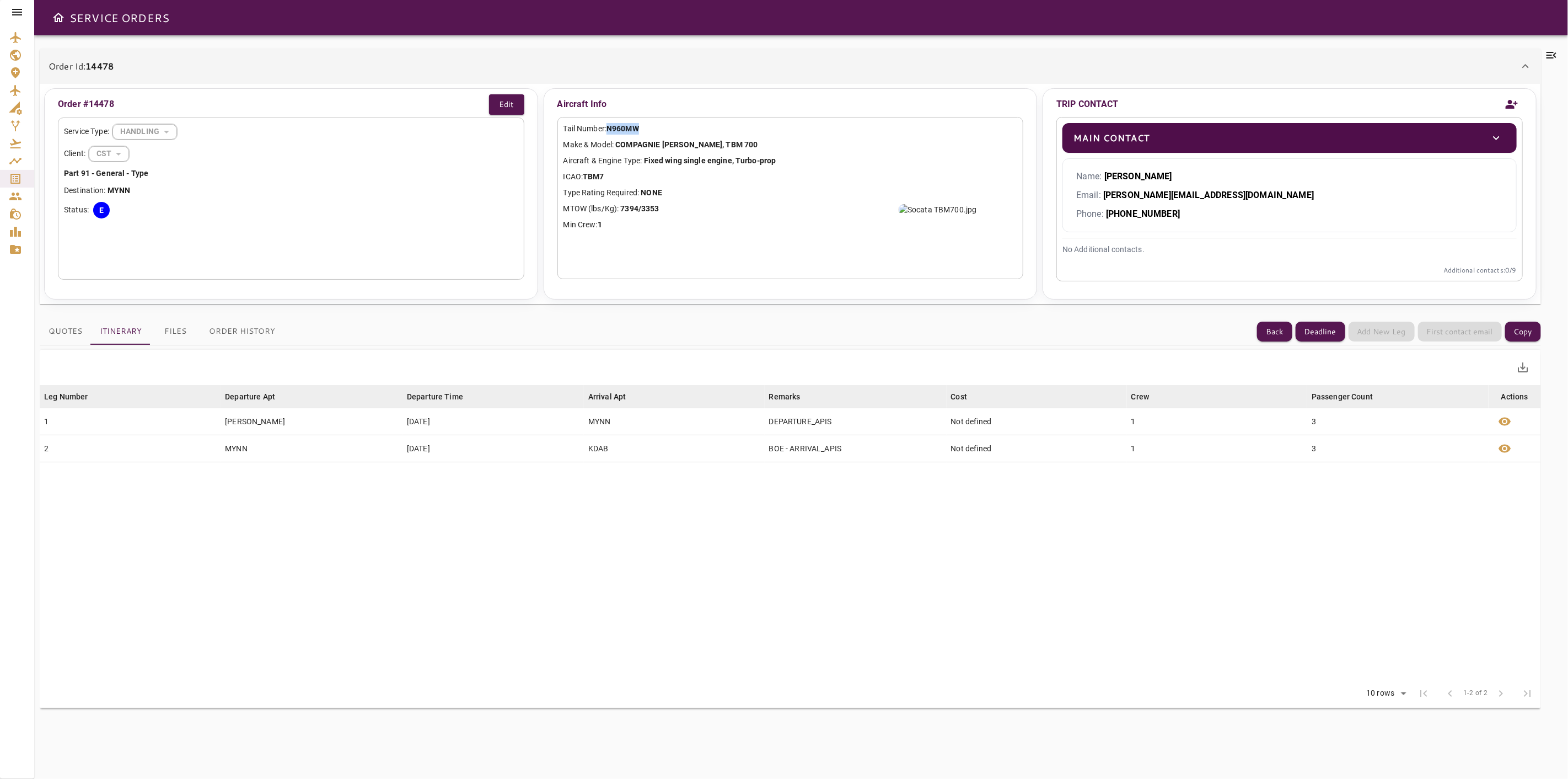
drag, startPoint x: 647, startPoint y: 128, endPoint x: 609, endPoint y: 130, distance: 38.1
click at [609, 130] on p "Tail Number: N960MW" at bounding box center [791, 128] width 455 height 12
copy b "N960MW"
click at [1263, 327] on button "Back" at bounding box center [1274, 332] width 35 height 21
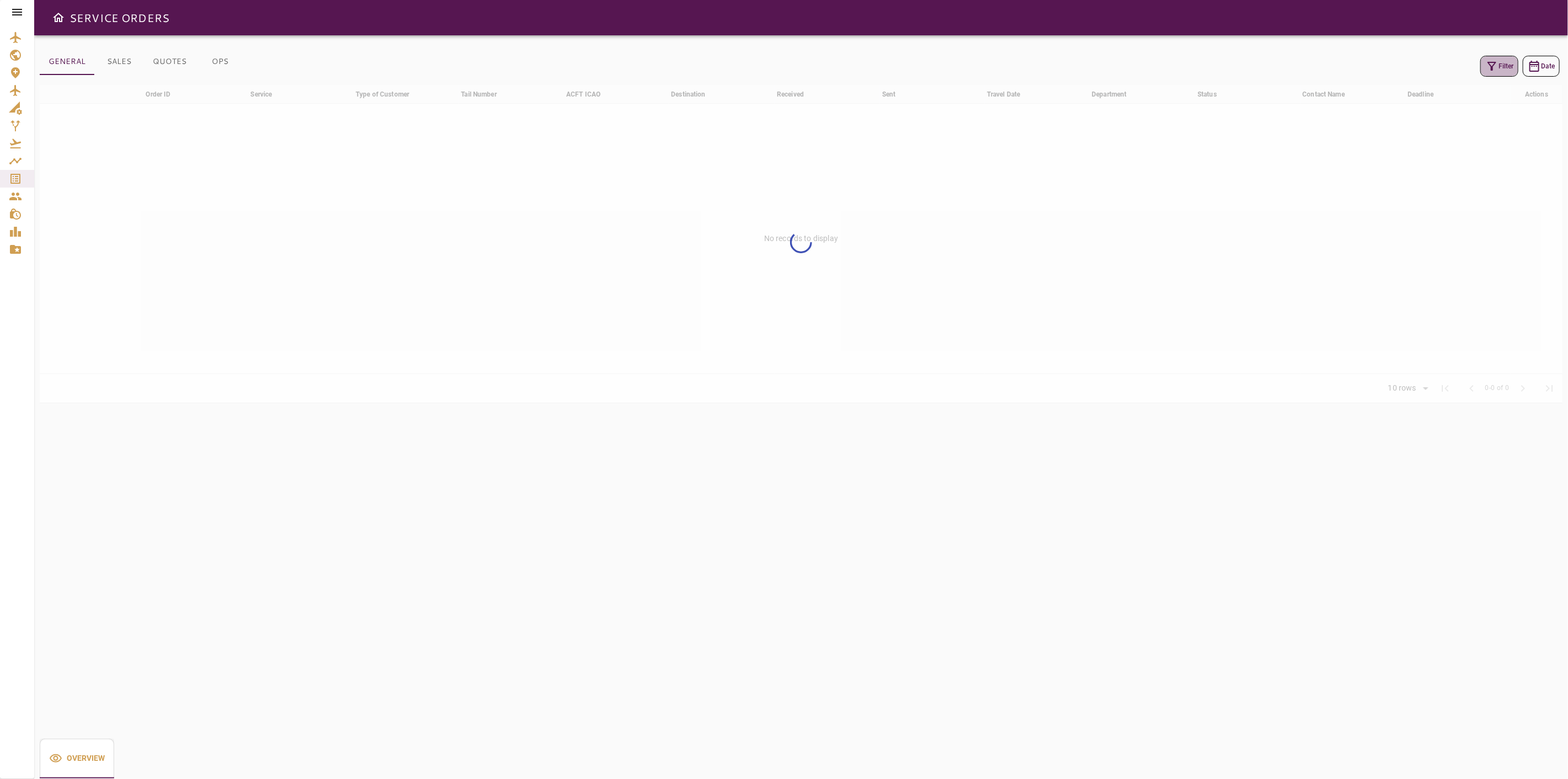
click at [1501, 64] on button "Filter" at bounding box center [1499, 66] width 38 height 21
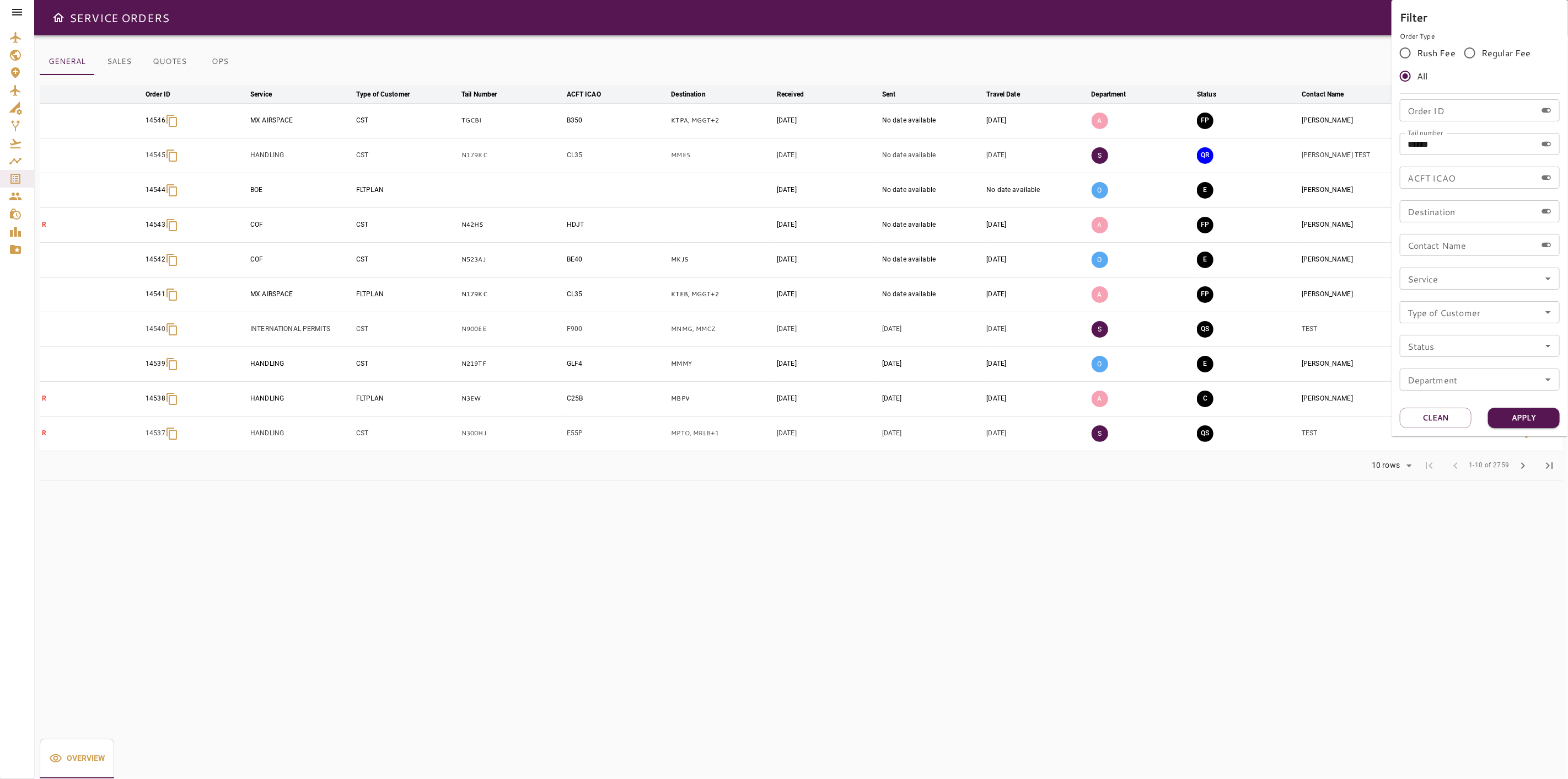
click at [1526, 428] on div "Filter Order Type Rush Fee Regular Fee All Order ID Order ID Tail number ******…" at bounding box center [1479, 218] width 176 height 436
click at [1516, 417] on button "Apply" at bounding box center [1524, 418] width 71 height 21
click at [1142, 487] on div at bounding box center [784, 390] width 1568 height 779
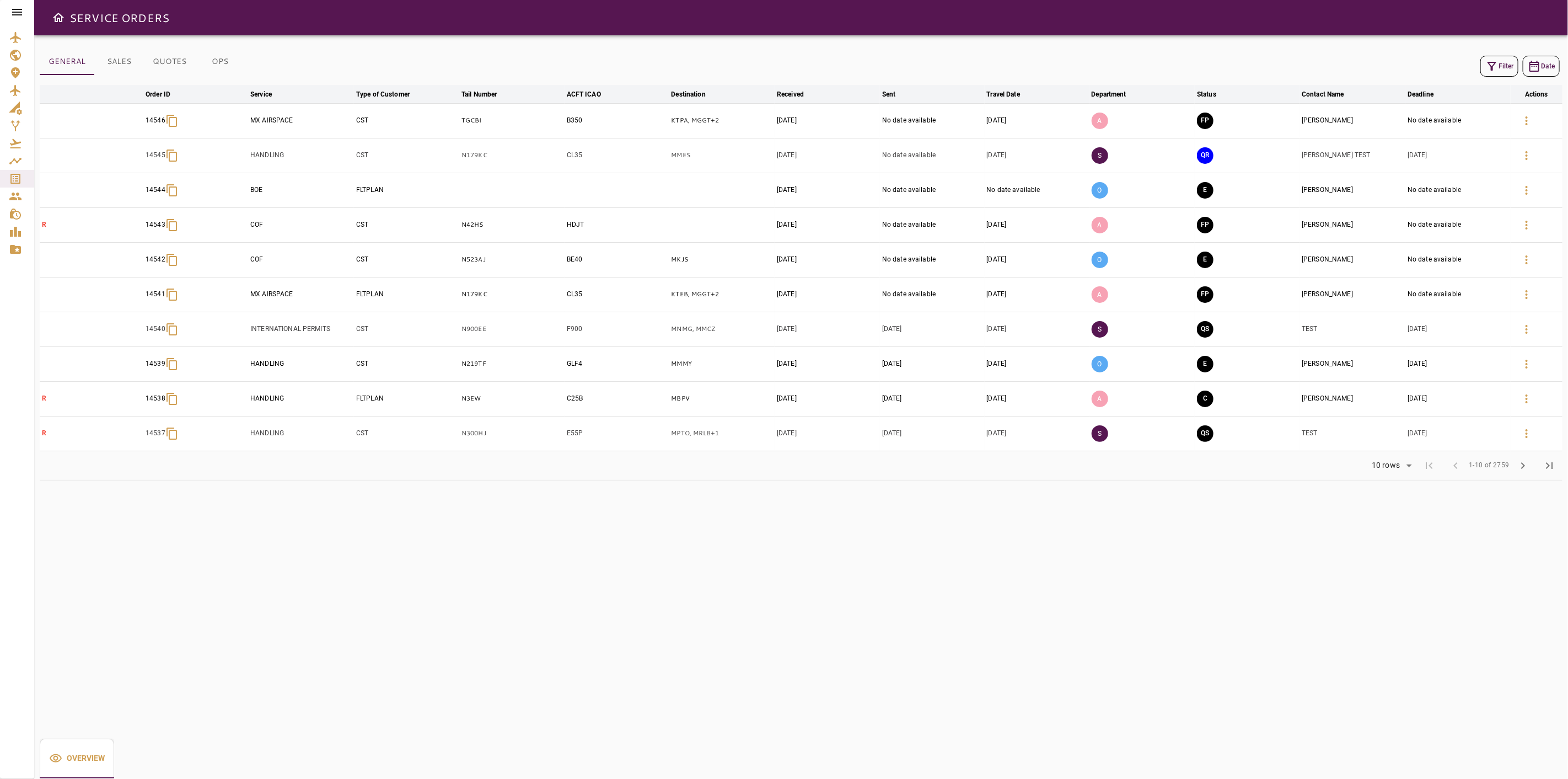
click at [1498, 69] on icon "button" at bounding box center [1492, 66] width 14 height 14
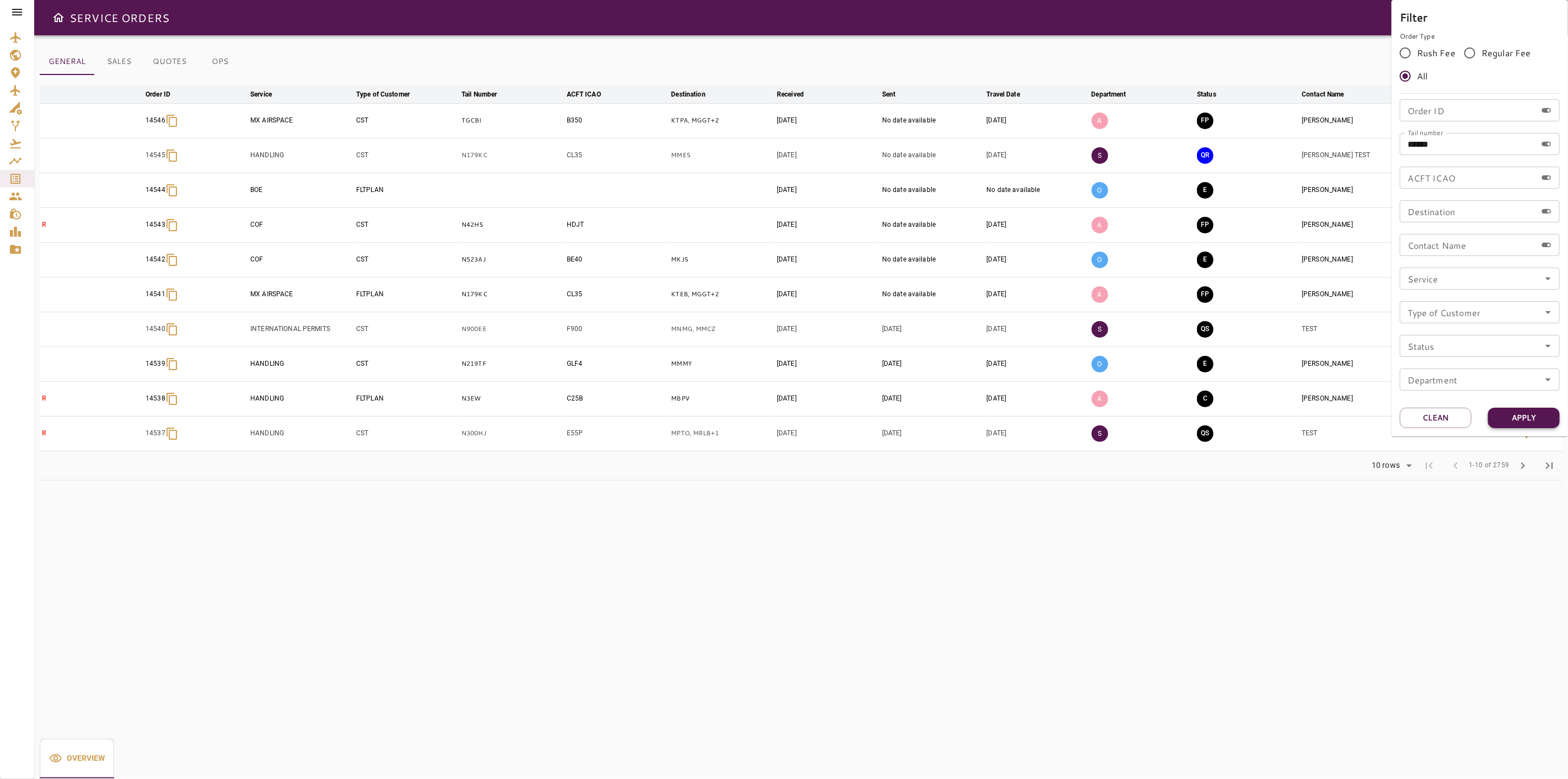
click at [1524, 411] on button "Apply" at bounding box center [1524, 418] width 71 height 21
click at [1459, 148] on input "******" at bounding box center [1468, 144] width 136 height 22
drag, startPoint x: 1530, startPoint y: 422, endPoint x: 1391, endPoint y: 492, distance: 155.6
click at [1529, 421] on button "Apply" at bounding box center [1524, 418] width 71 height 21
click at [1243, 520] on div at bounding box center [784, 390] width 1568 height 779
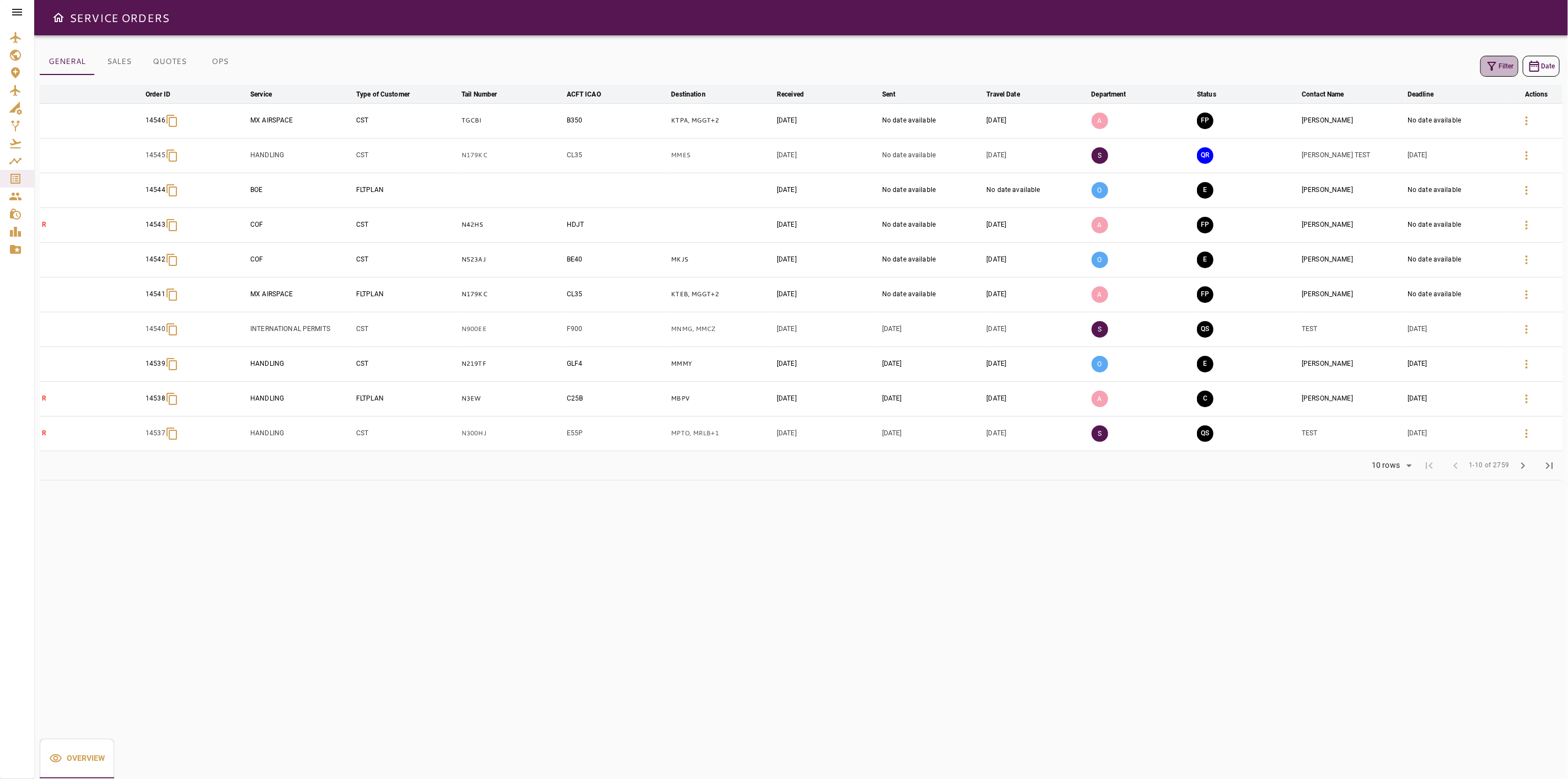
click at [1496, 64] on icon "button" at bounding box center [1492, 66] width 14 height 14
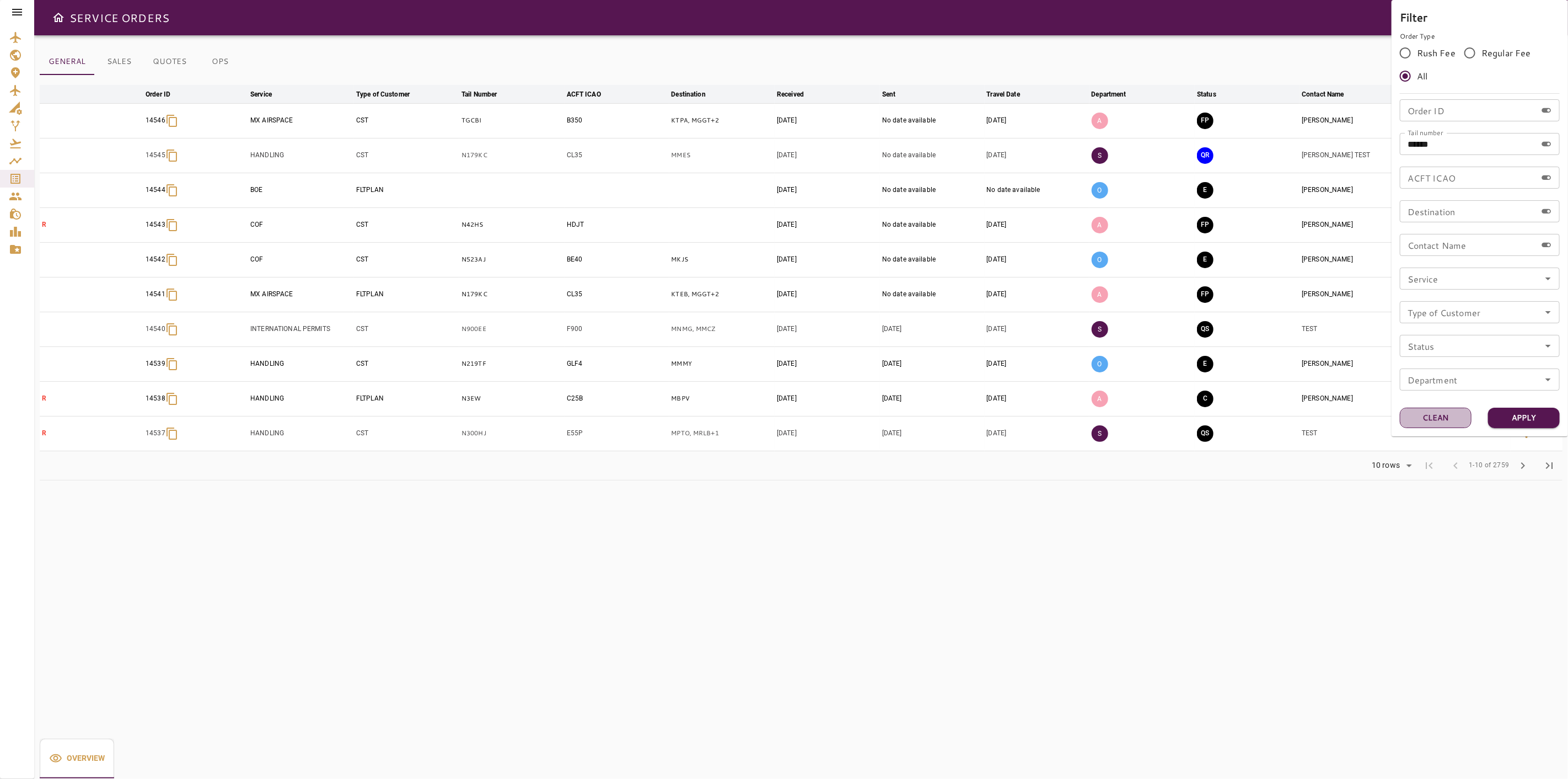
click at [1451, 415] on button "Clean" at bounding box center [1435, 418] width 71 height 21
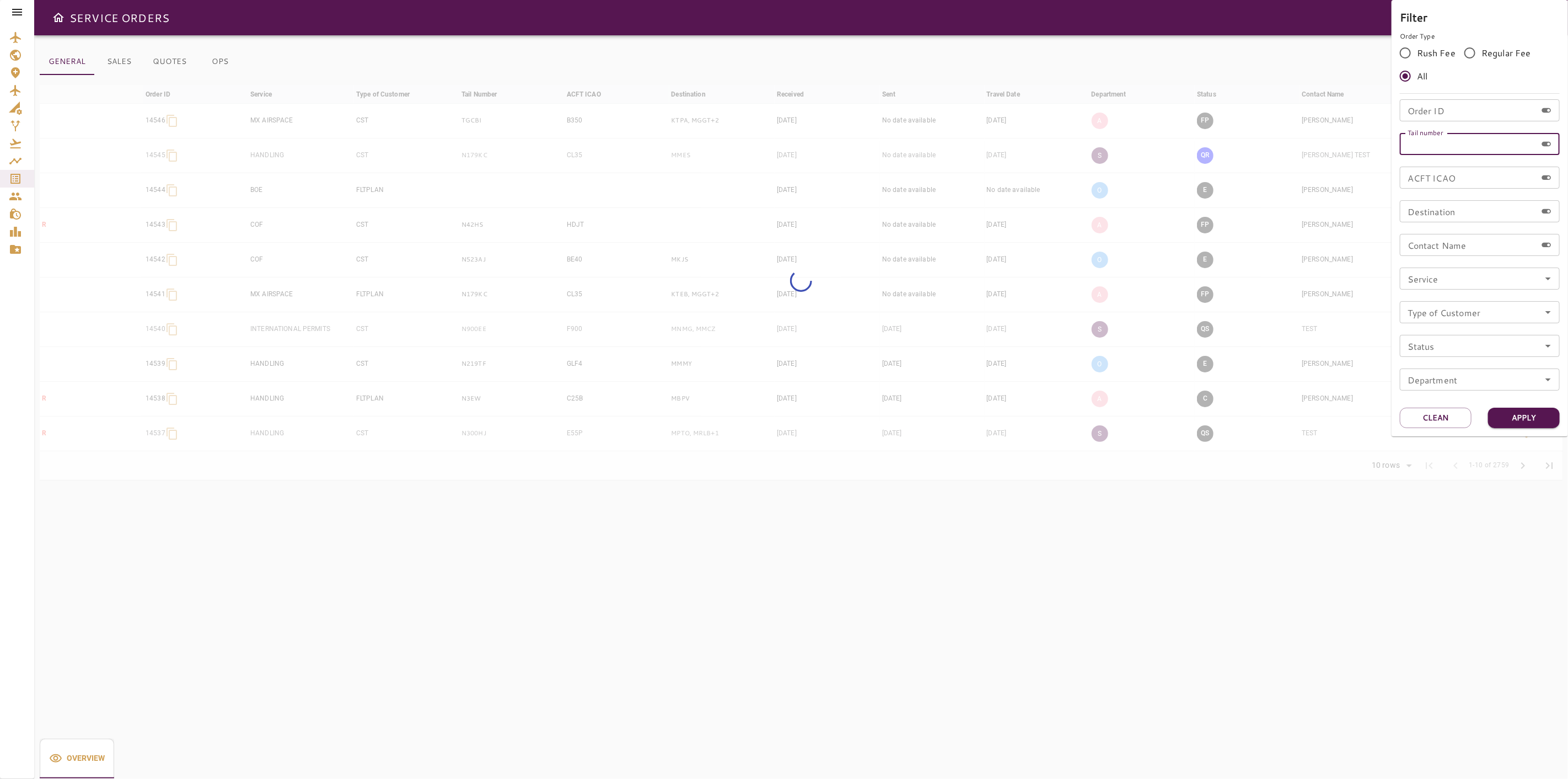
click at [1430, 145] on input "Tail number" at bounding box center [1468, 144] width 136 height 22
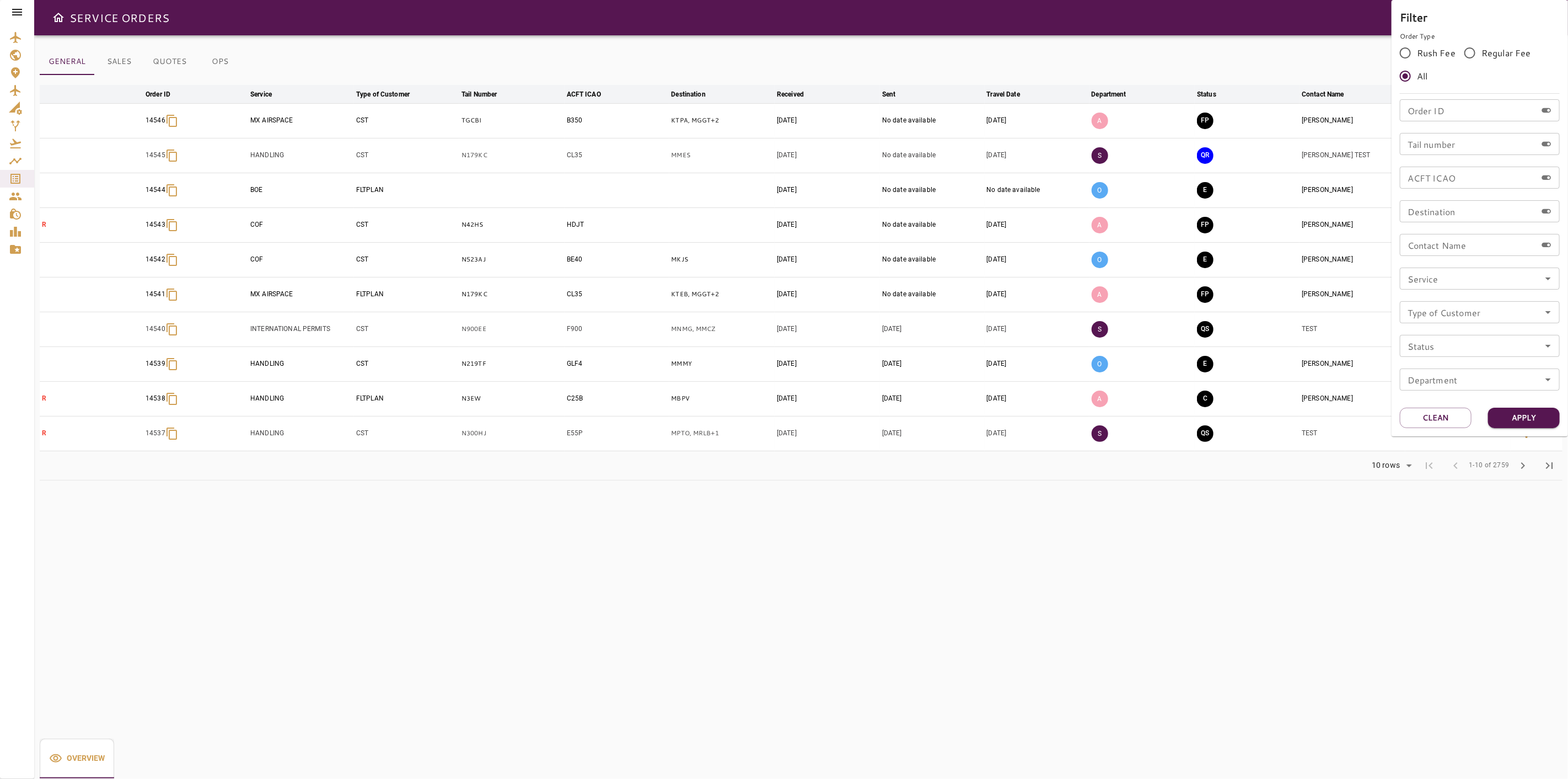
click at [1461, 128] on div "Order ID Order ID Tail number Tail number ACFT ICAO ACFT ICAO Destination Desti…" at bounding box center [1479, 249] width 160 height 300
drag, startPoint x: 1454, startPoint y: 135, endPoint x: 1456, endPoint y: 145, distance: 10.2
click at [1451, 138] on input "Tail number" at bounding box center [1468, 144] width 136 height 22
paste input "******"
type input "******"
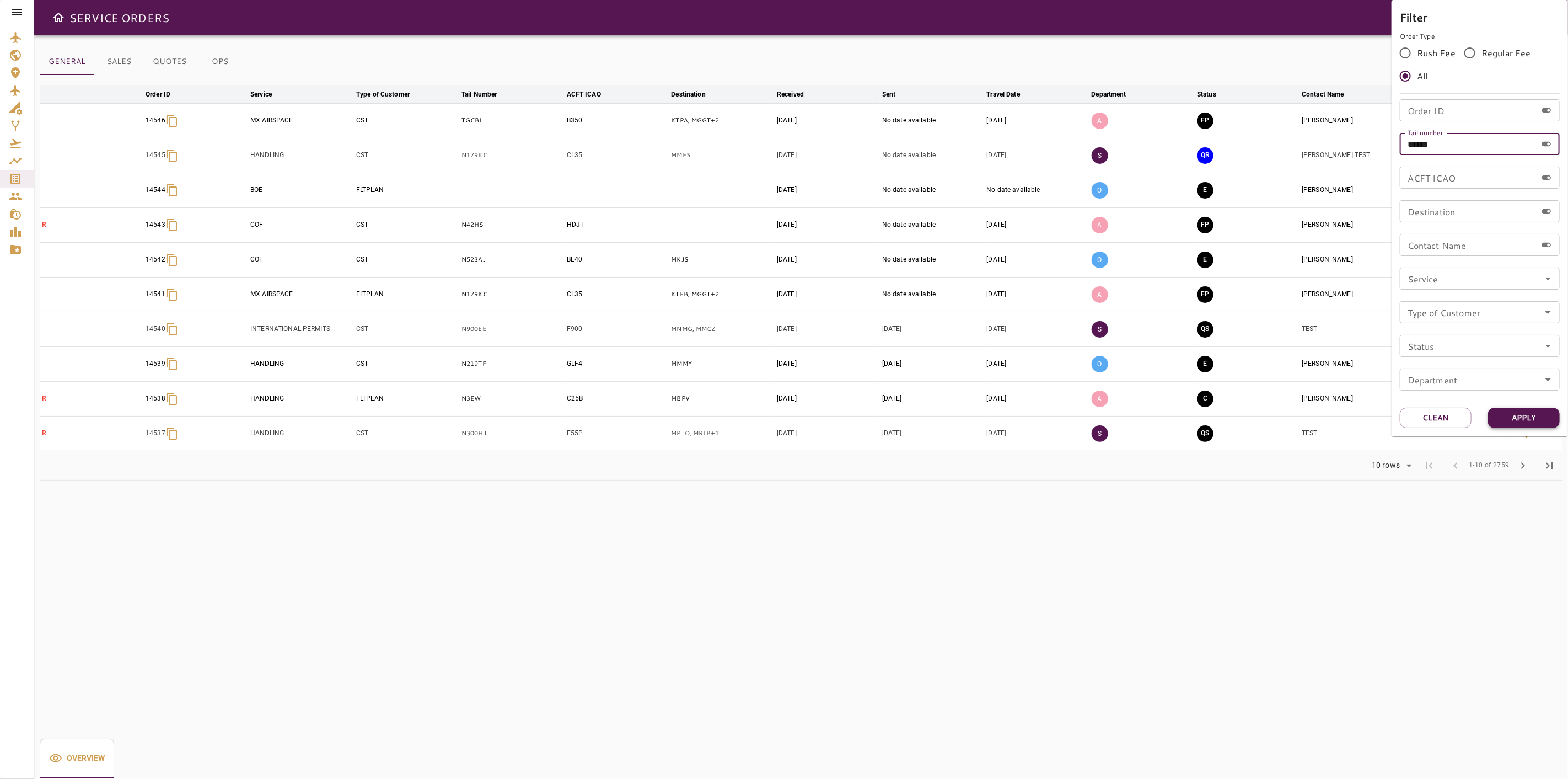
click at [1524, 415] on button "Apply" at bounding box center [1524, 418] width 71 height 21
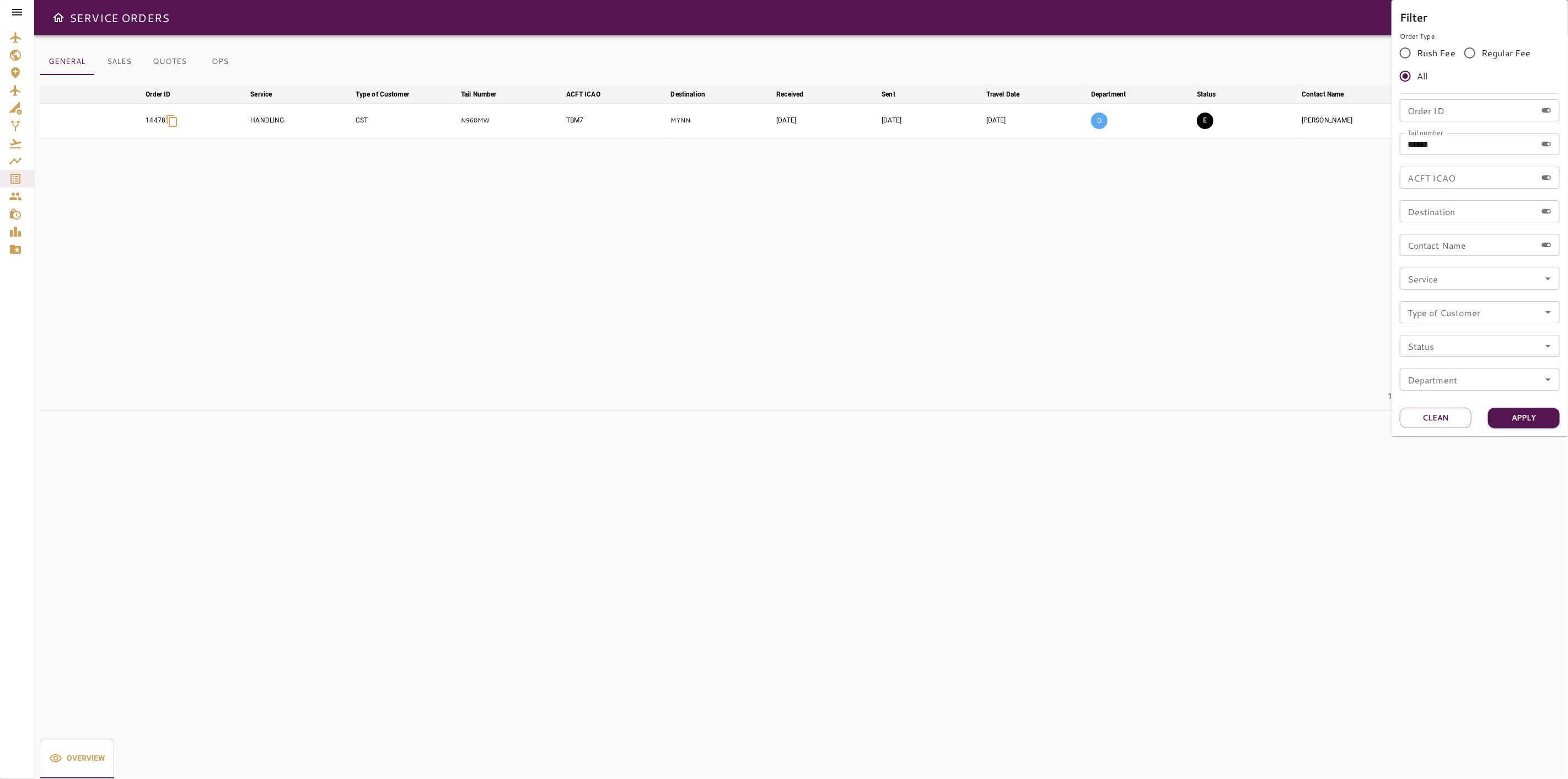
click at [1045, 514] on div at bounding box center [784, 390] width 1568 height 779
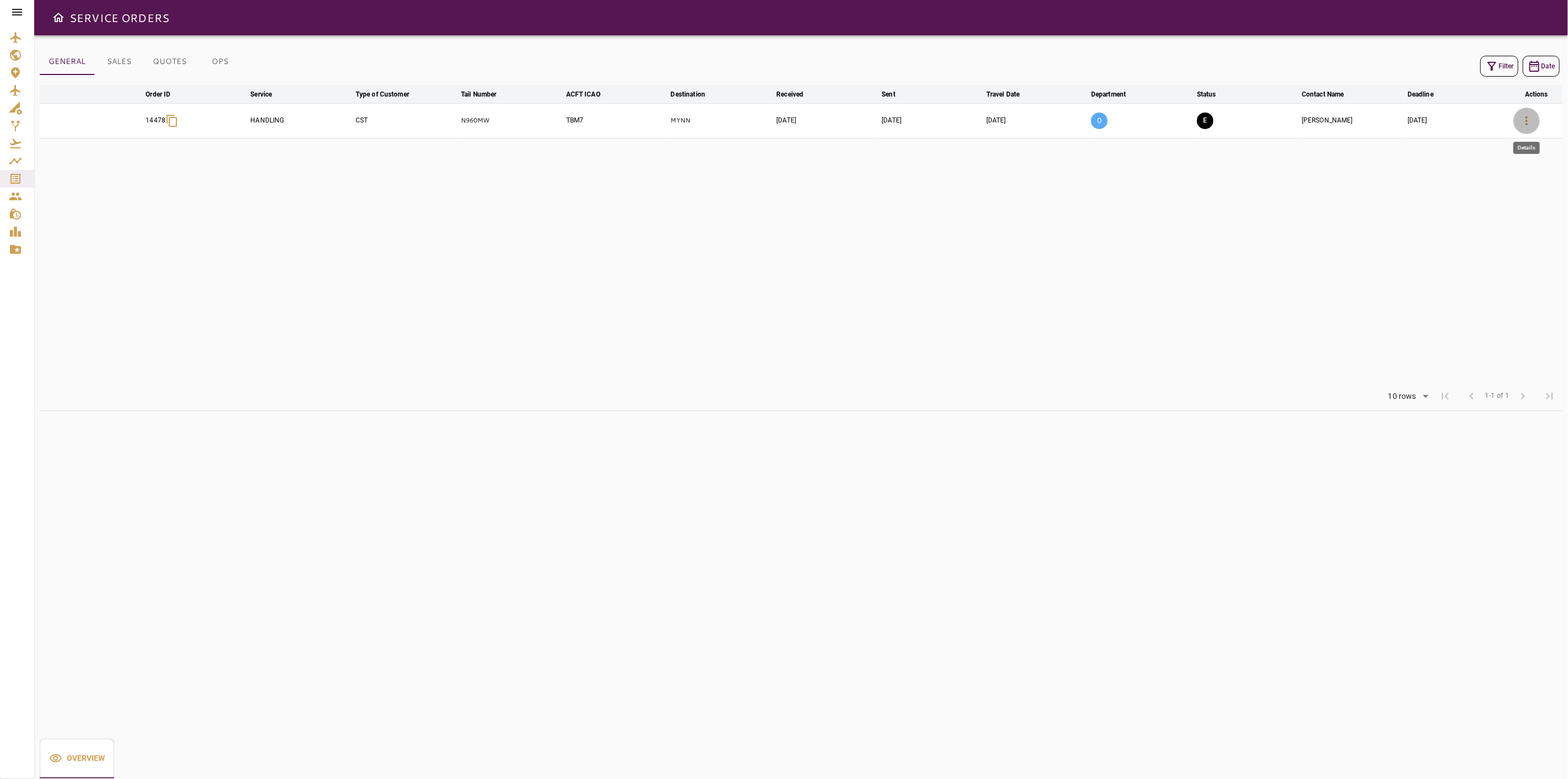
drag, startPoint x: 1524, startPoint y: 124, endPoint x: 1568, endPoint y: 280, distance: 162.1
click at [1523, 124] on icon "button" at bounding box center [1526, 120] width 14 height 14
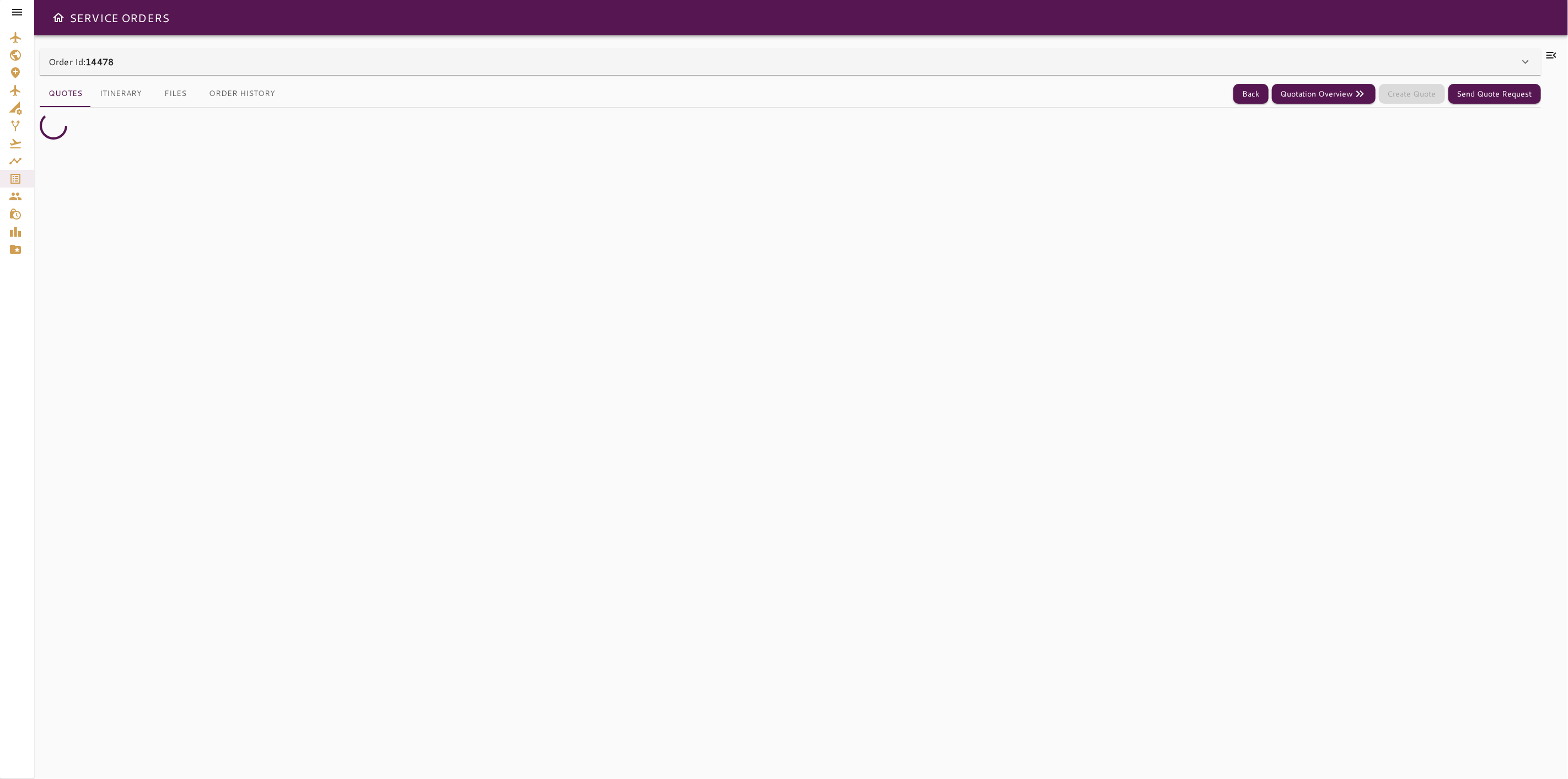
click at [763, 66] on div "Order Id: 14478" at bounding box center [784, 61] width 1470 height 14
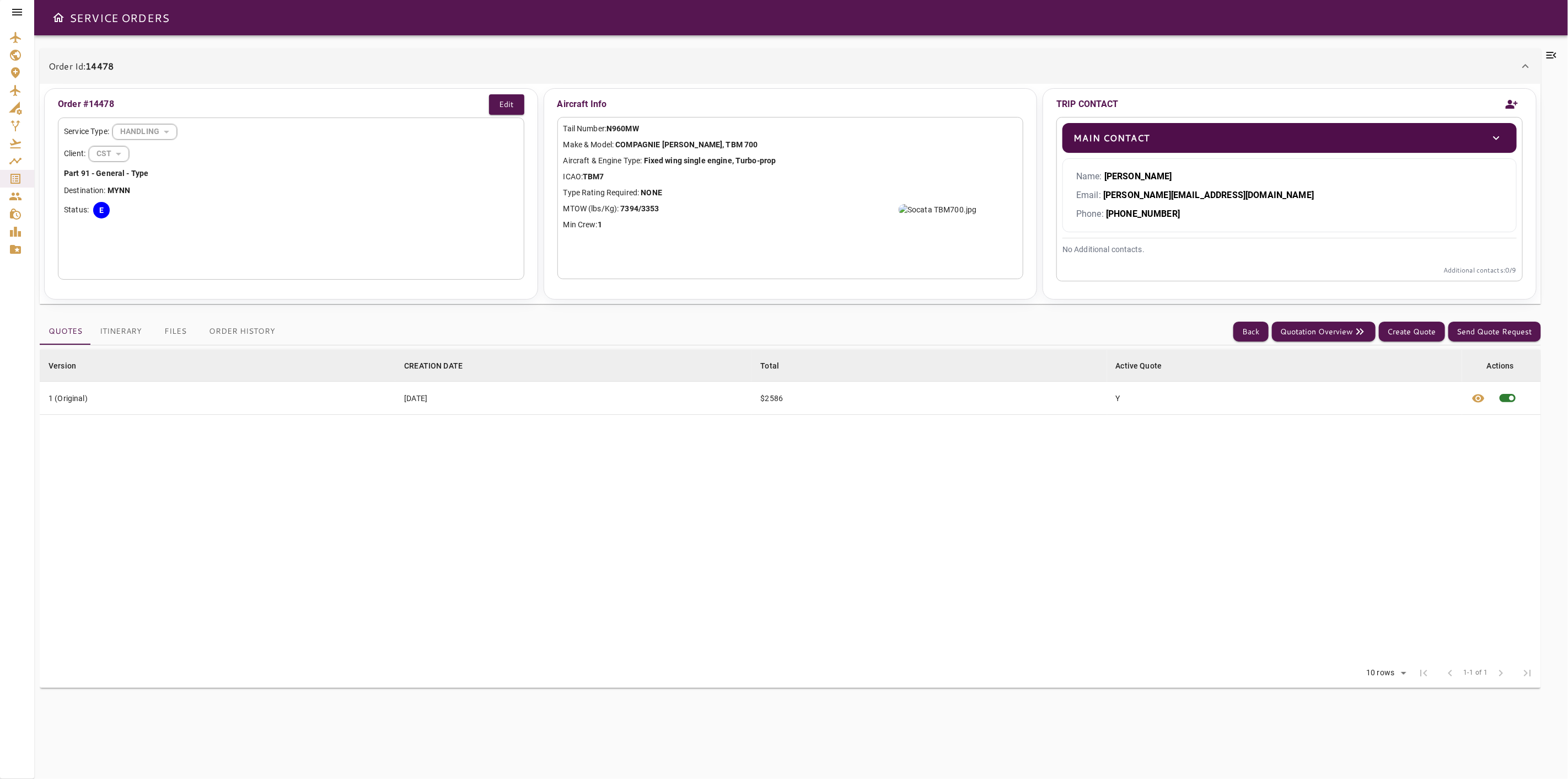
click at [1551, 52] on icon at bounding box center [1551, 54] width 10 height 6
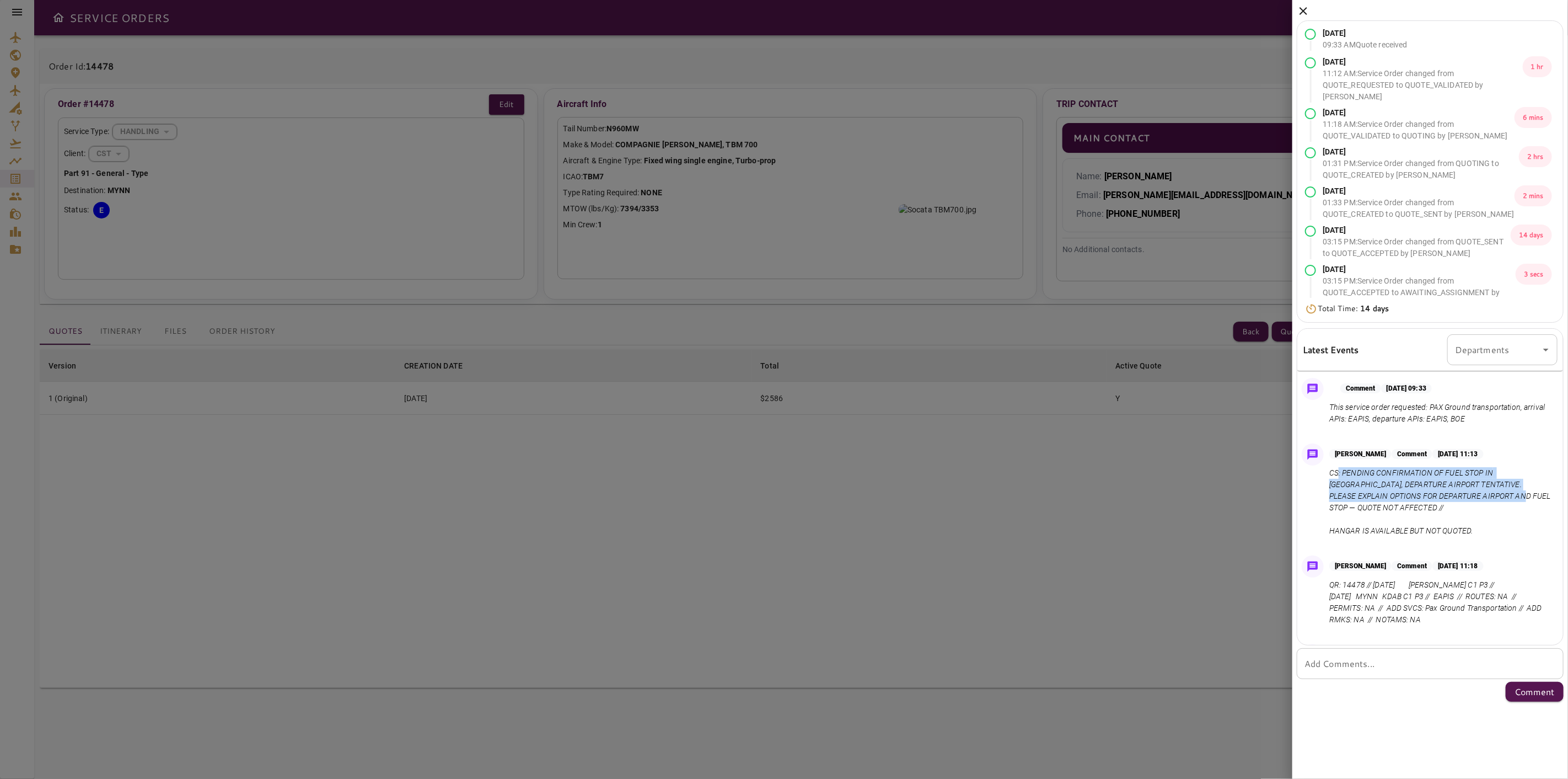
drag, startPoint x: 1340, startPoint y: 470, endPoint x: 1378, endPoint y: 507, distance: 53.0
click at [1378, 507] on p "CS: PENDING CONFIRMATION OF FUEL STOP IN [GEOGRAPHIC_DATA], DEPARTURE AIRPORT T…" at bounding box center [1441, 502] width 224 height 70
click at [1493, 509] on p "CS: PENDING CONFIRMATION OF FUEL STOP IN [GEOGRAPHIC_DATA], DEPARTURE AIRPORT T…" at bounding box center [1441, 502] width 224 height 70
drag, startPoint x: 1465, startPoint y: 512, endPoint x: 1342, endPoint y: 477, distance: 127.9
click at [1342, 477] on p "CS: PENDING CONFIRMATION OF FUEL STOP IN [GEOGRAPHIC_DATA], DEPARTURE AIRPORT T…" at bounding box center [1441, 502] width 224 height 70
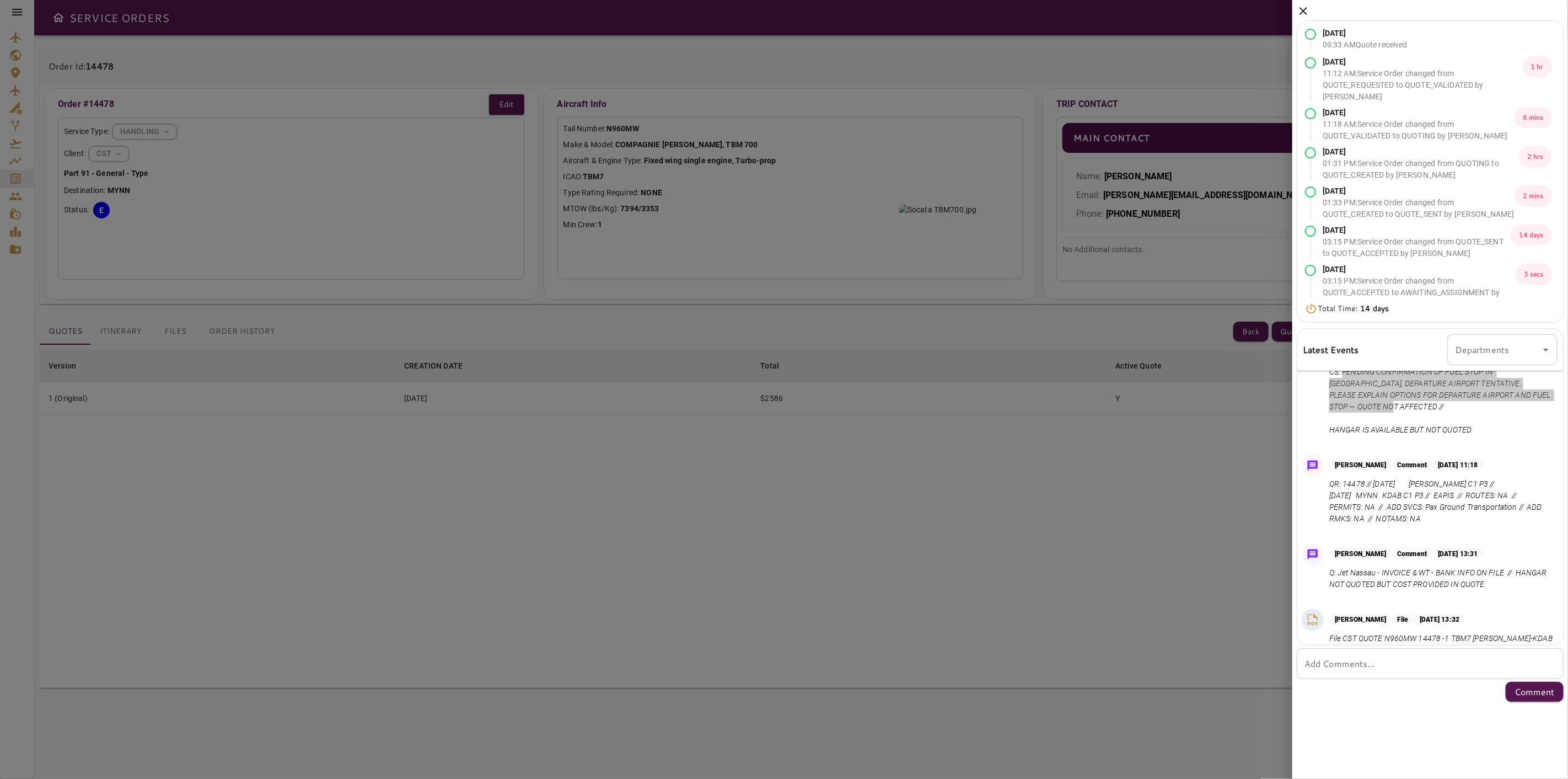
scroll to position [122, 0]
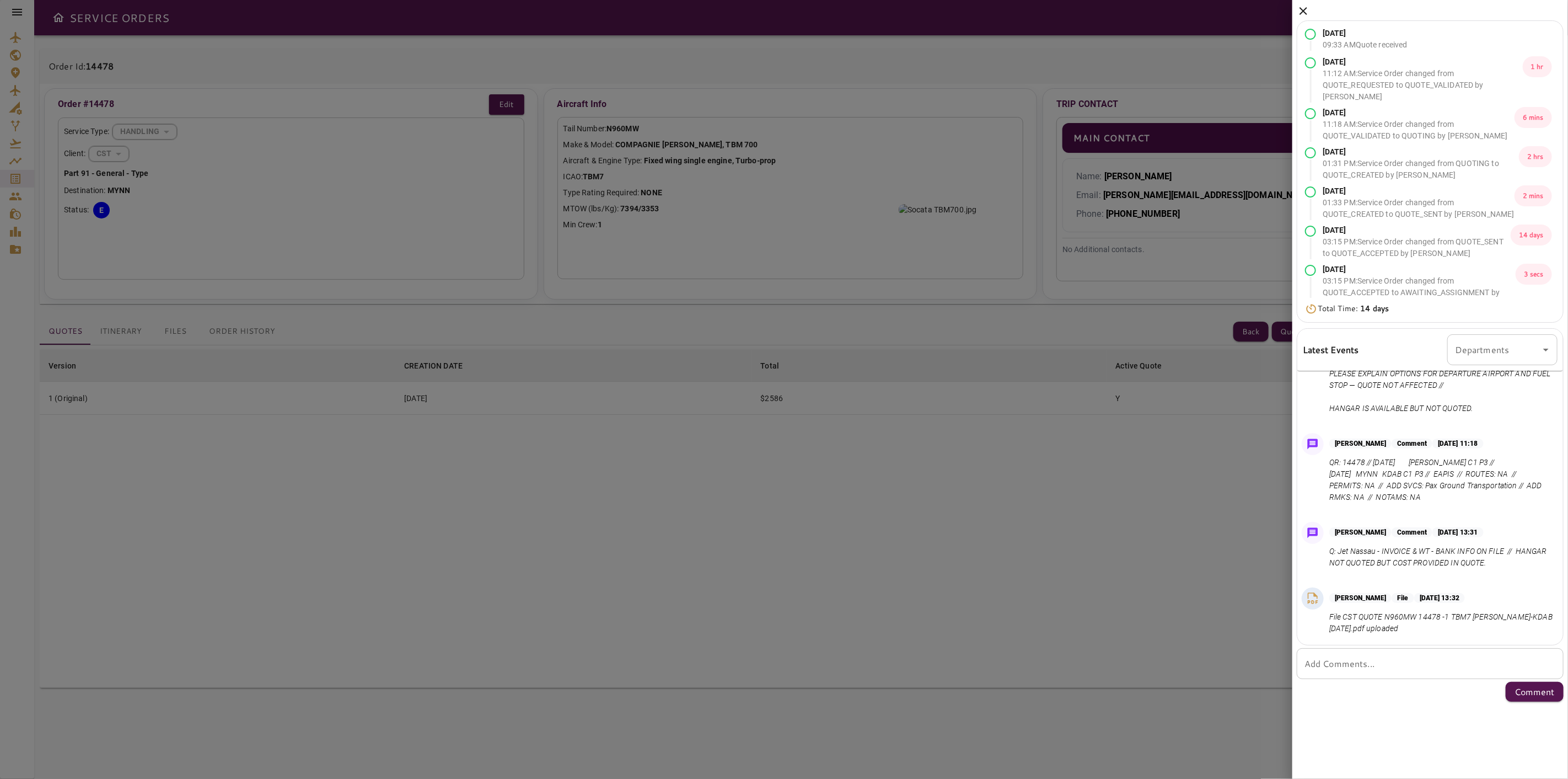
click at [1352, 405] on p "CS: PENDING CONFIRMATION OF FUEL STOP IN [GEOGRAPHIC_DATA], DEPARTURE AIRPORT T…" at bounding box center [1441, 379] width 224 height 70
click at [1429, 505] on div "Ana Reyes Comment Aug 20, 2025 at 11:18 QR: 14478 // Oct 19, 2025 KUES MYNN C1 …" at bounding box center [1431, 470] width 266 height 84
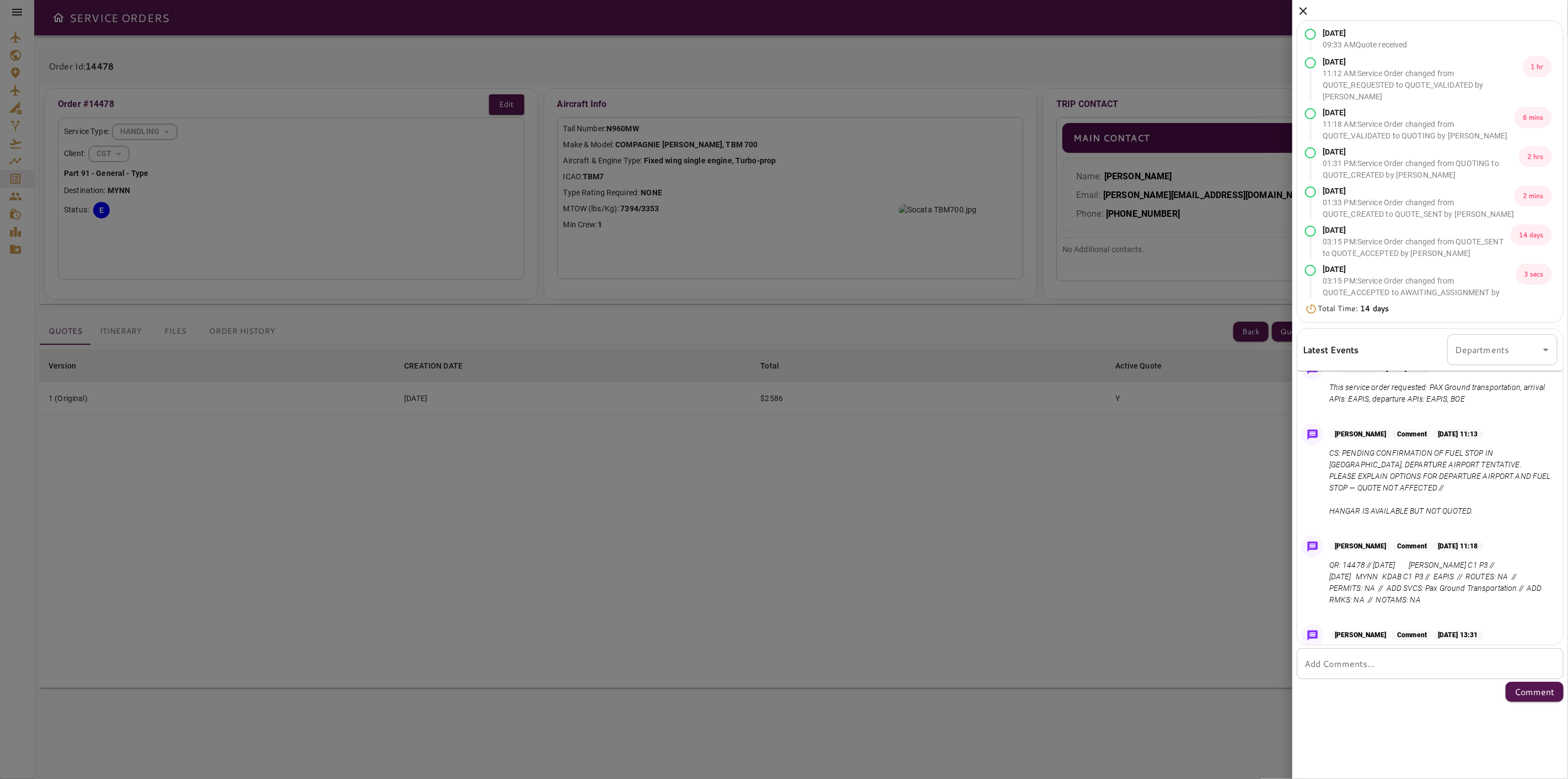
scroll to position [0, 0]
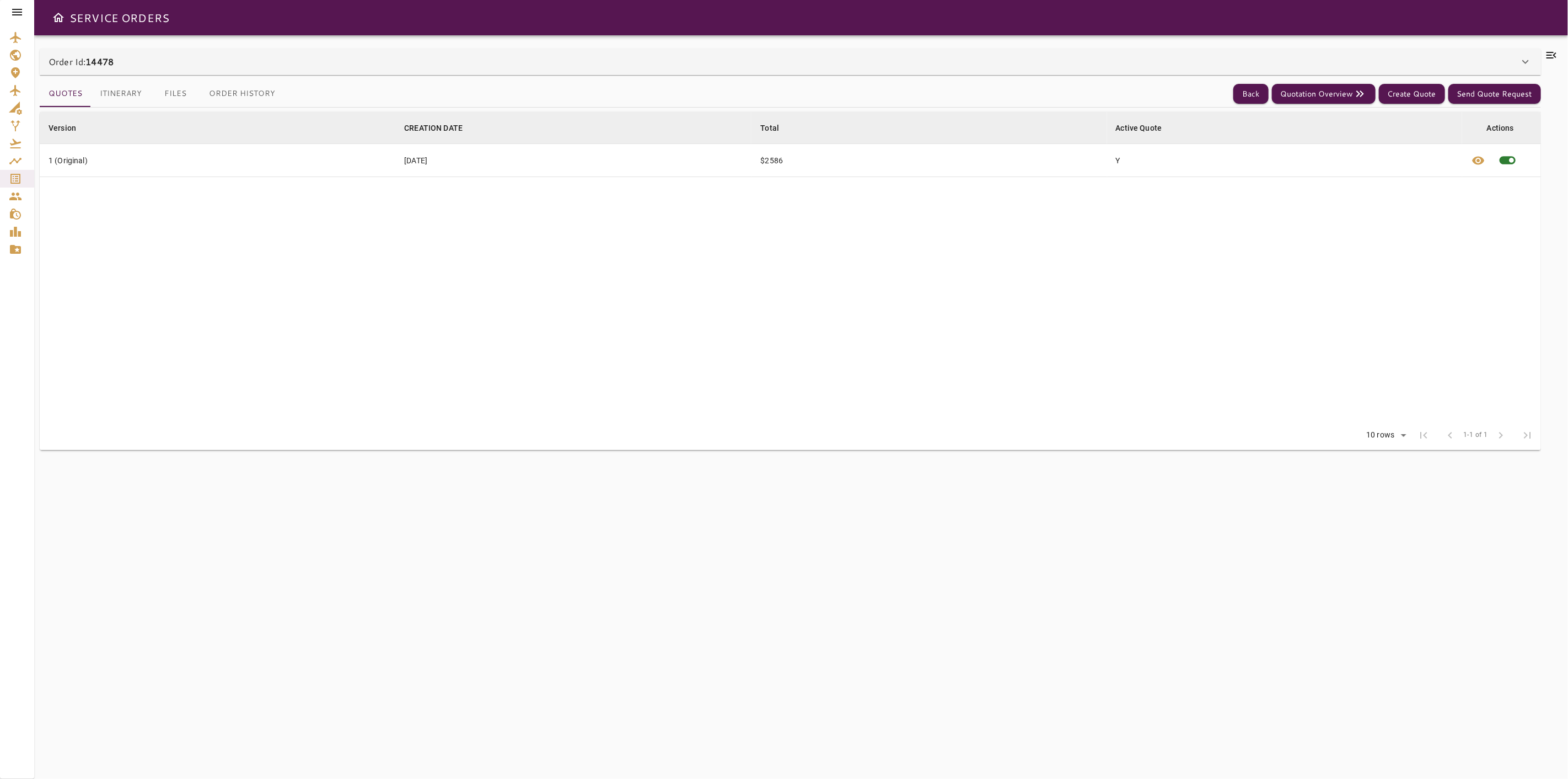
click at [1552, 53] on icon at bounding box center [1552, 55] width 14 height 14
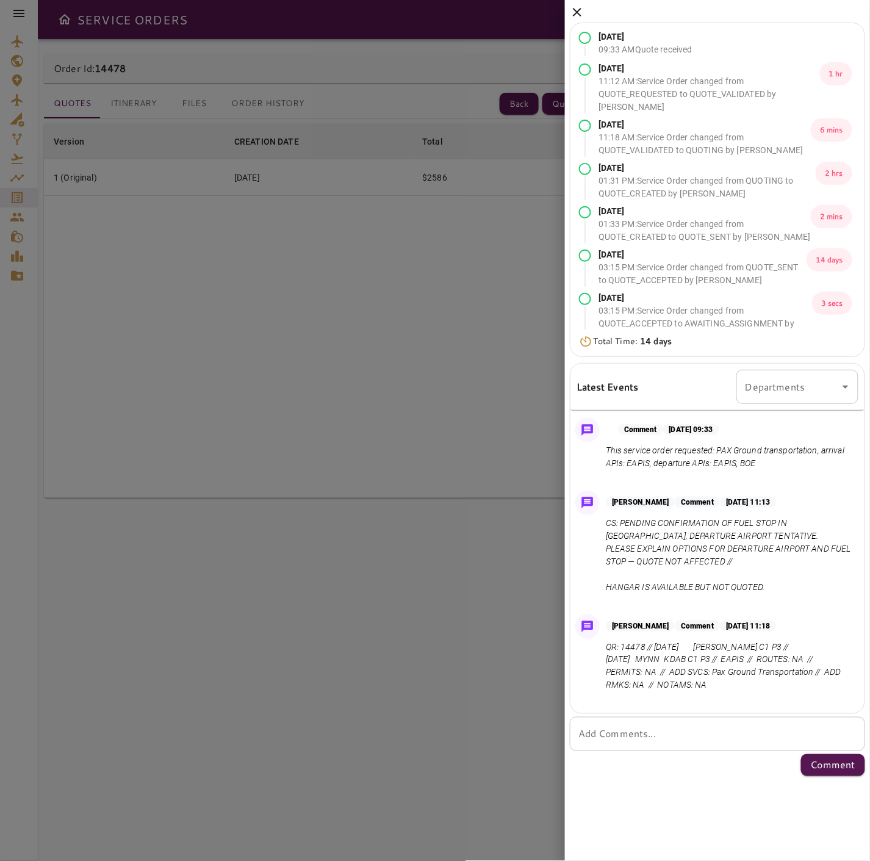
drag, startPoint x: 854, startPoint y: 493, endPoint x: 852, endPoint y: 521, distance: 28.1
click at [868, 553] on div "[DATE] 09:33 AM Quote received [DATE] 11:12 AM : Service Order changed from QUO…" at bounding box center [717, 390] width 305 height 781
click at [851, 519] on div "[PERSON_NAME] Comment [DATE] 11:13 CS: PENDING CONFIRMATION OF FUEL STOP IN [GE…" at bounding box center [717, 545] width 294 height 119
click at [771, 497] on p "[DATE] 11:13" at bounding box center [748, 502] width 56 height 11
drag, startPoint x: 568, startPoint y: 14, endPoint x: 575, endPoint y: 12, distance: 7.5
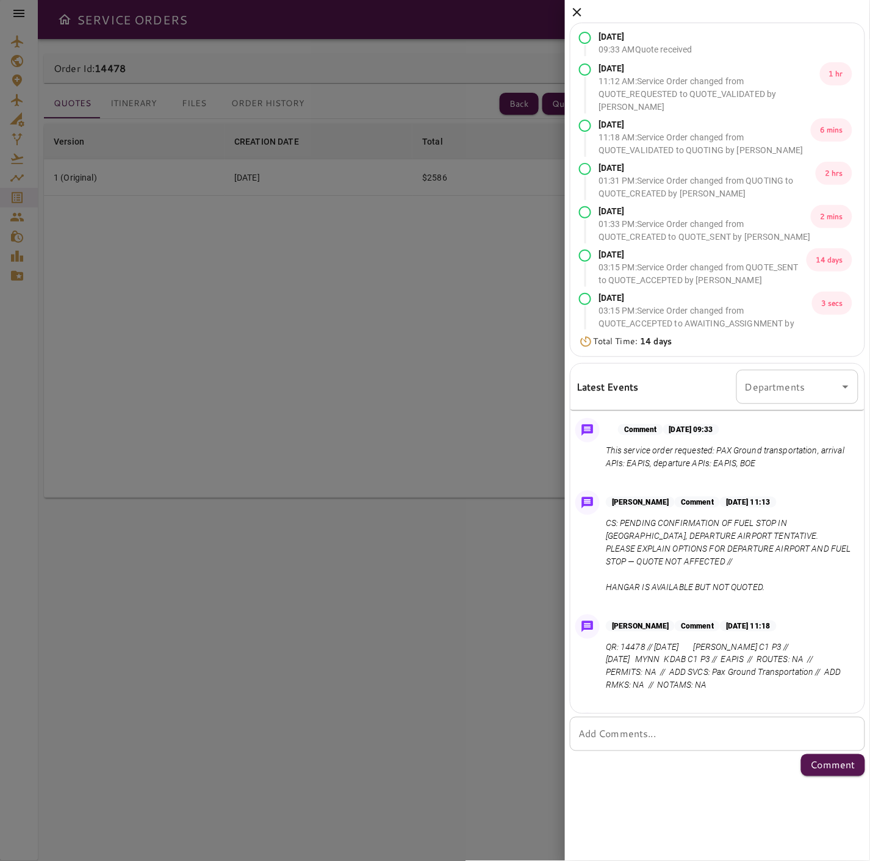
click at [571, 13] on div "[DATE] 09:33 AM Quote received [DATE] 11:12 AM : Service Order changed from QUO…" at bounding box center [717, 390] width 305 height 781
click at [578, 10] on icon at bounding box center [577, 12] width 9 height 9
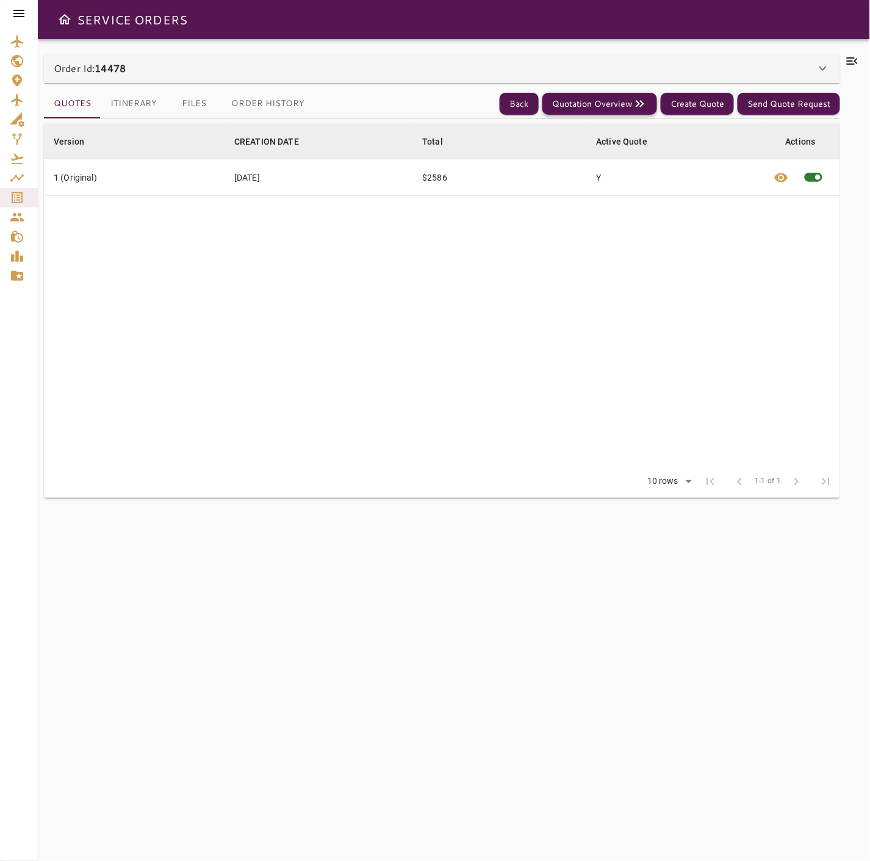
click at [587, 103] on button "Quotation Overview" at bounding box center [599, 104] width 115 height 23
